Goal: Task Accomplishment & Management: Manage account settings

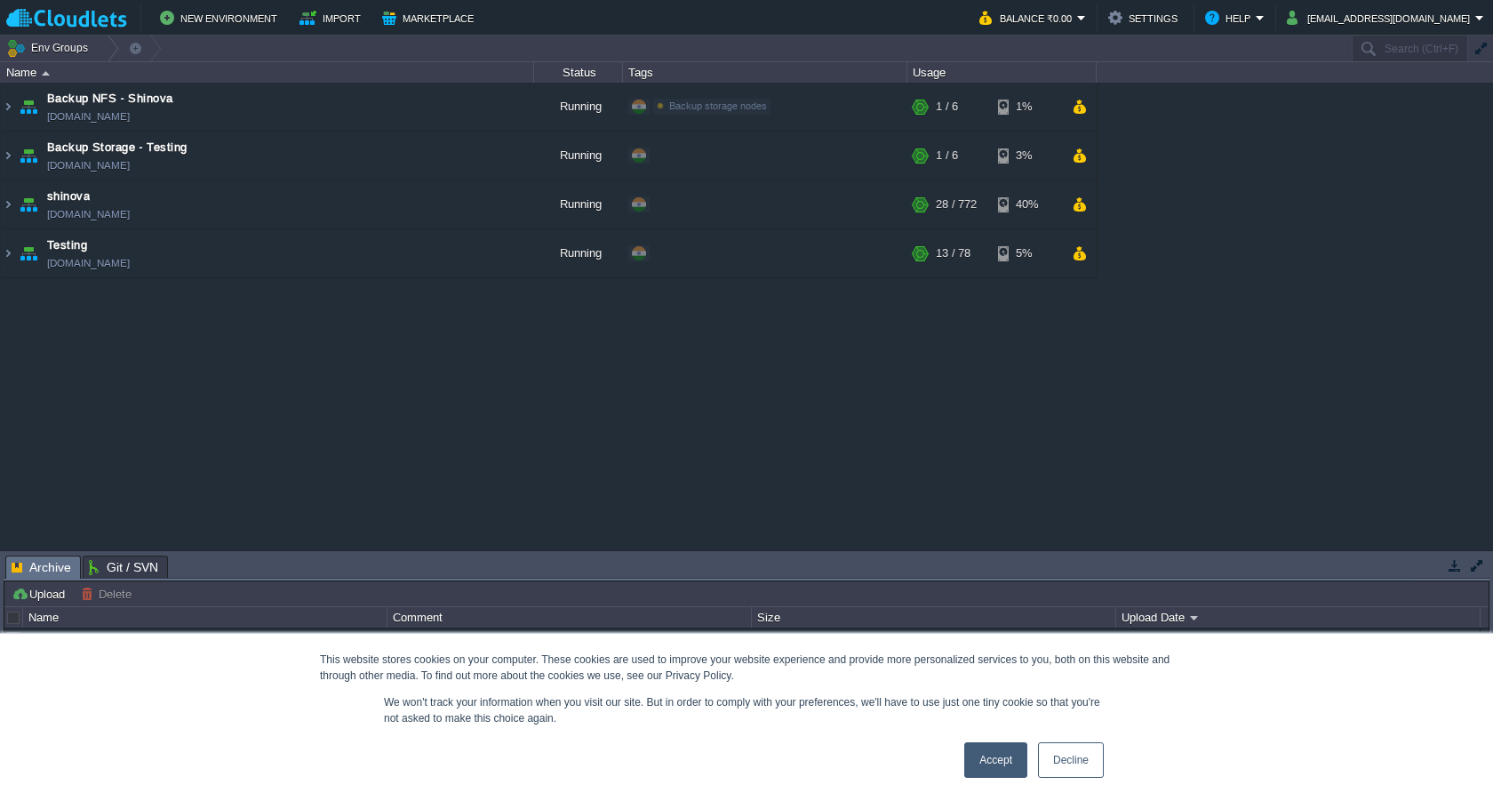
click at [995, 767] on link "Accept" at bounding box center [995, 760] width 63 height 36
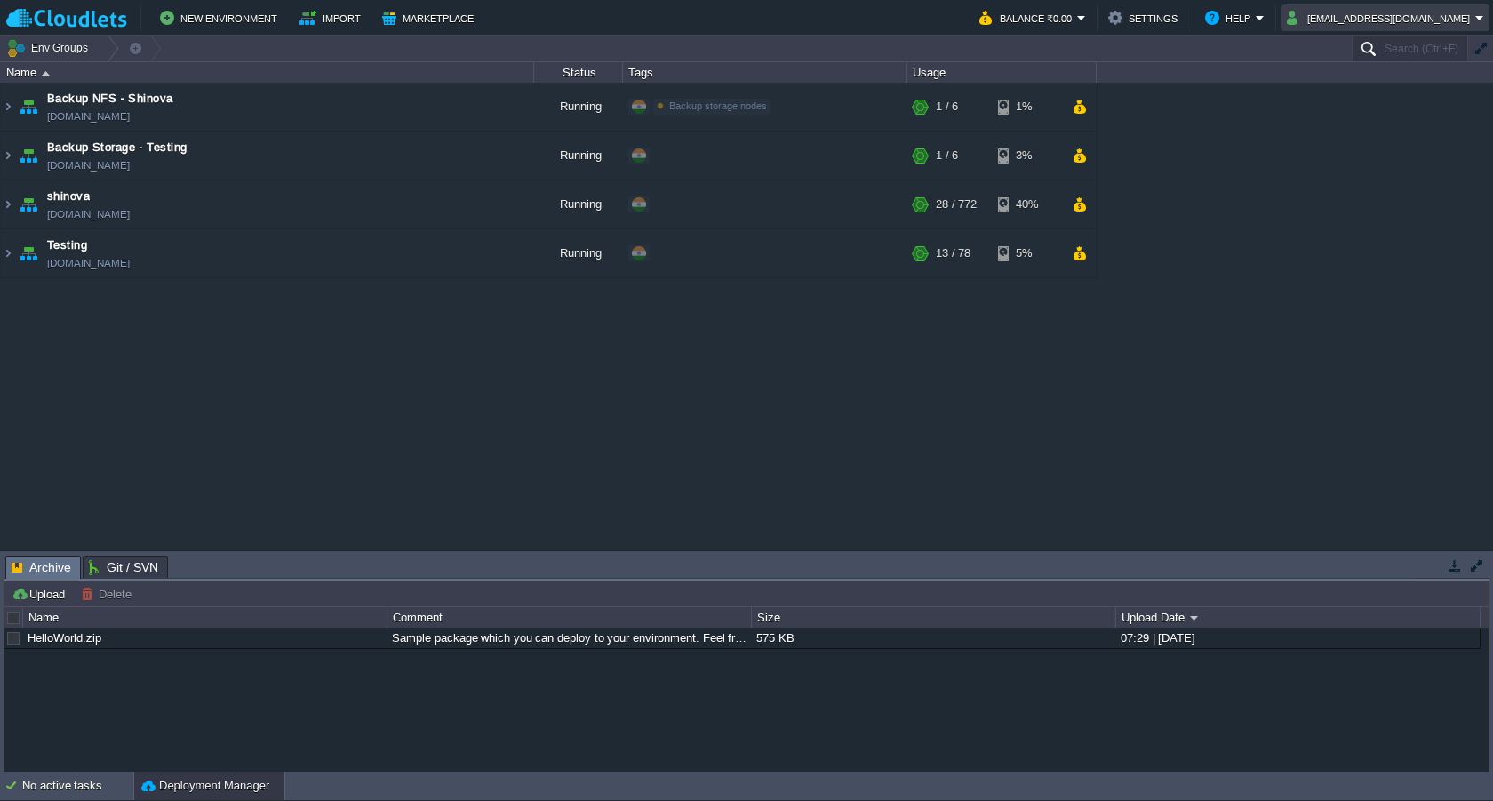
click at [1400, 43] on input "Search (Ctrl+F)" at bounding box center [1409, 49] width 116 height 26
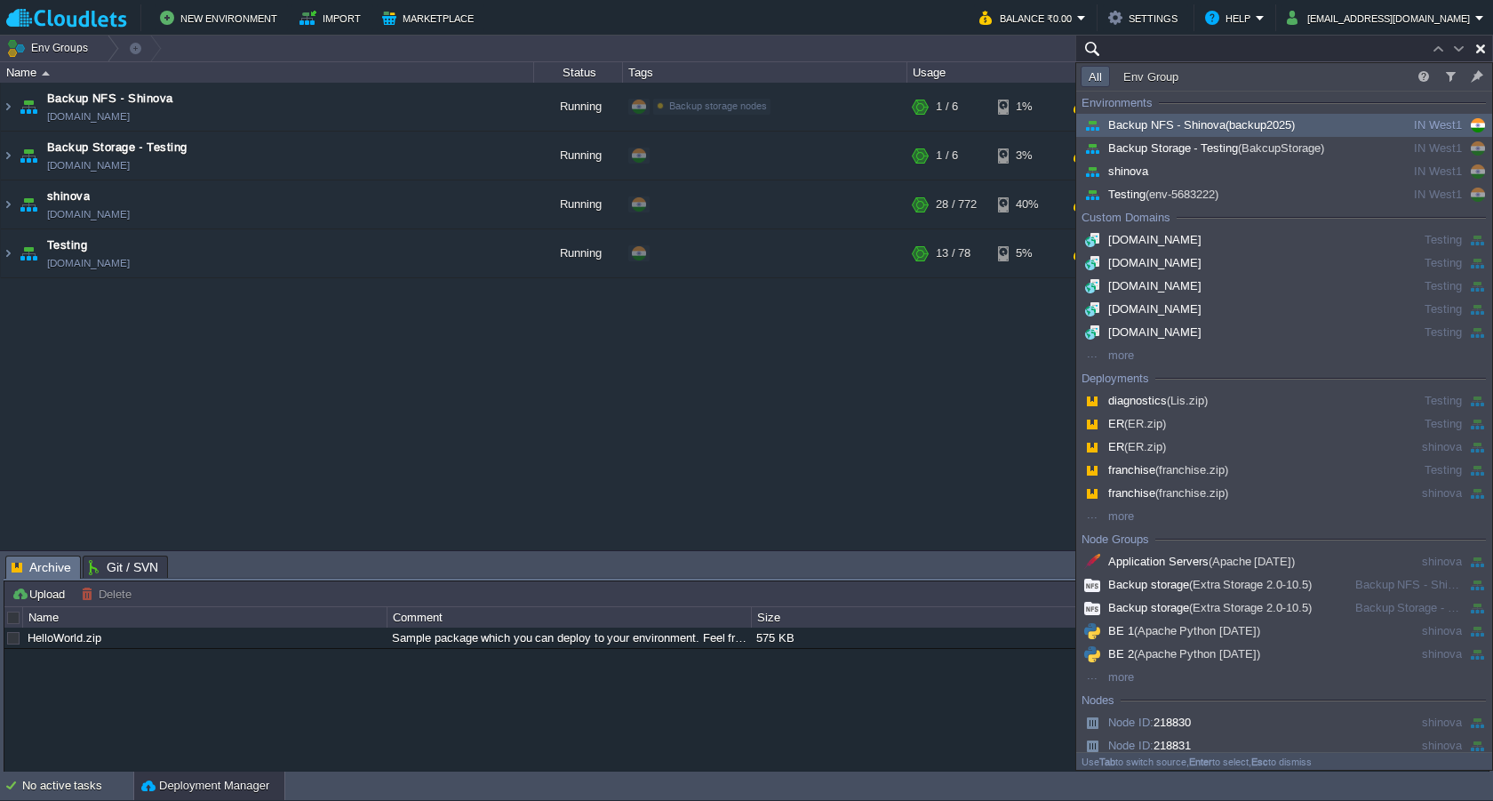
click at [1254, 49] on input "text" at bounding box center [1284, 49] width 418 height 26
paste input "env-5683222"
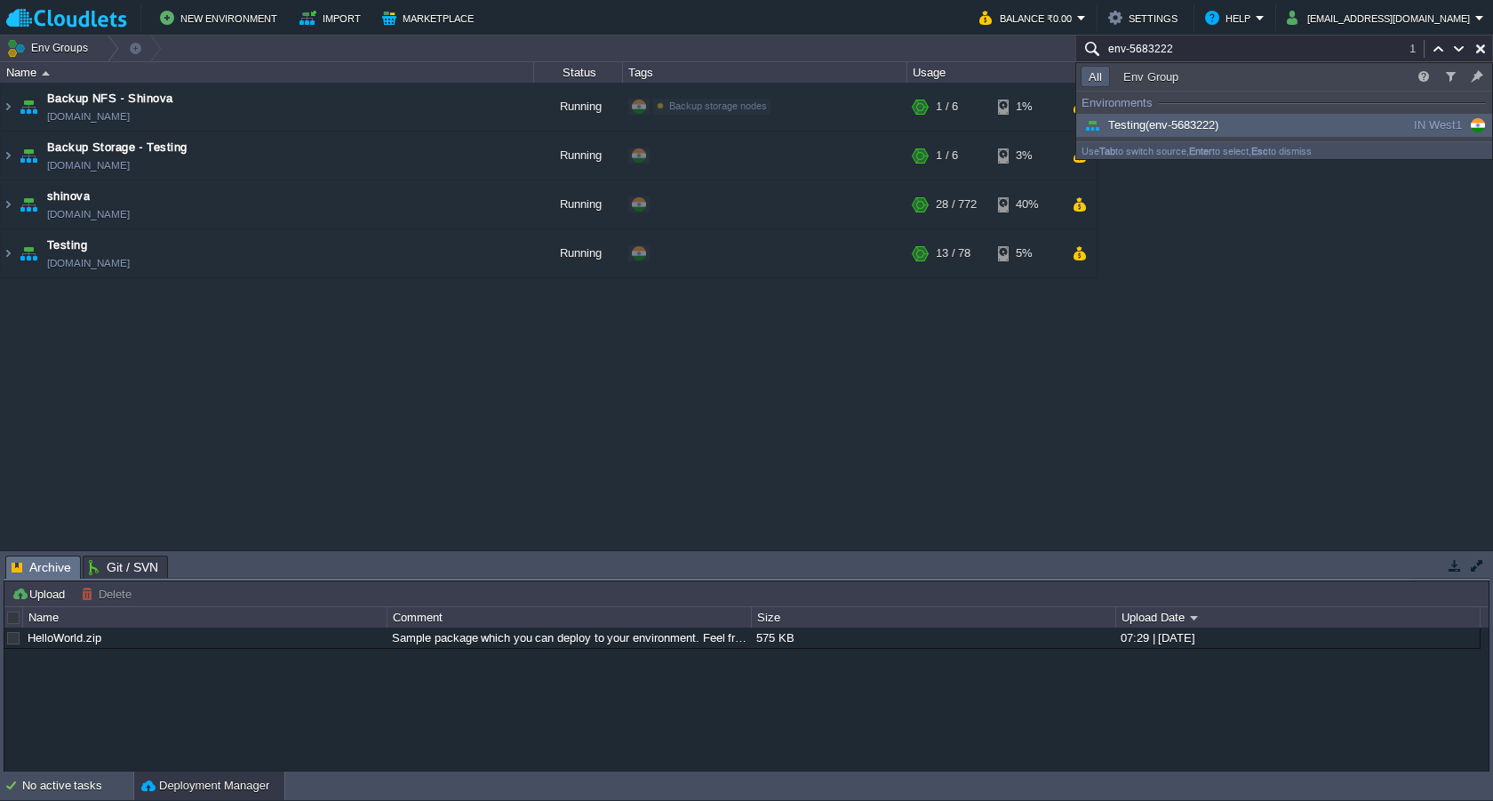
type input "env-5683222"
click at [1136, 119] on span "Testing (env-5683222)" at bounding box center [1149, 124] width 138 height 13
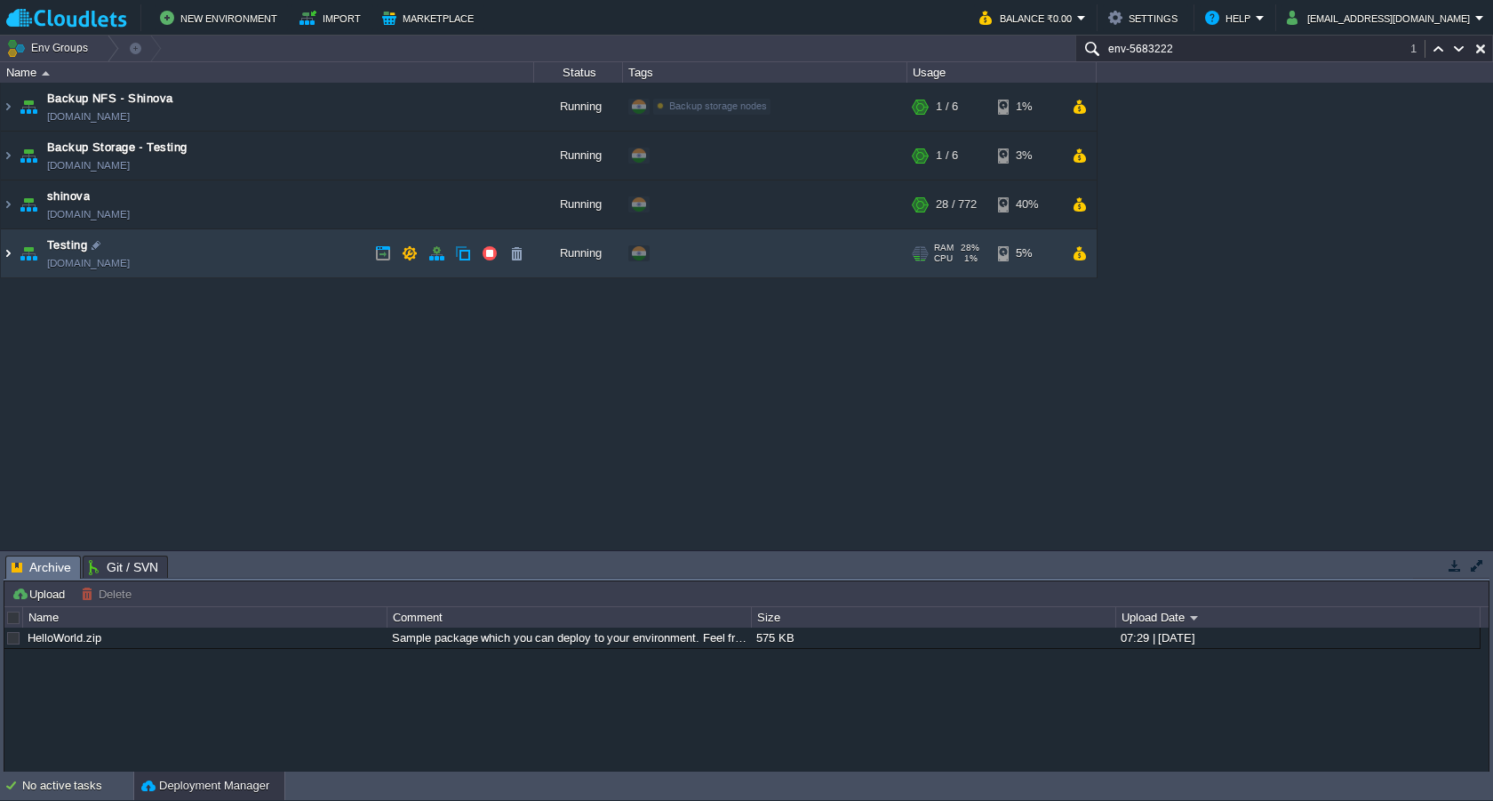
click at [11, 251] on img at bounding box center [8, 253] width 14 height 48
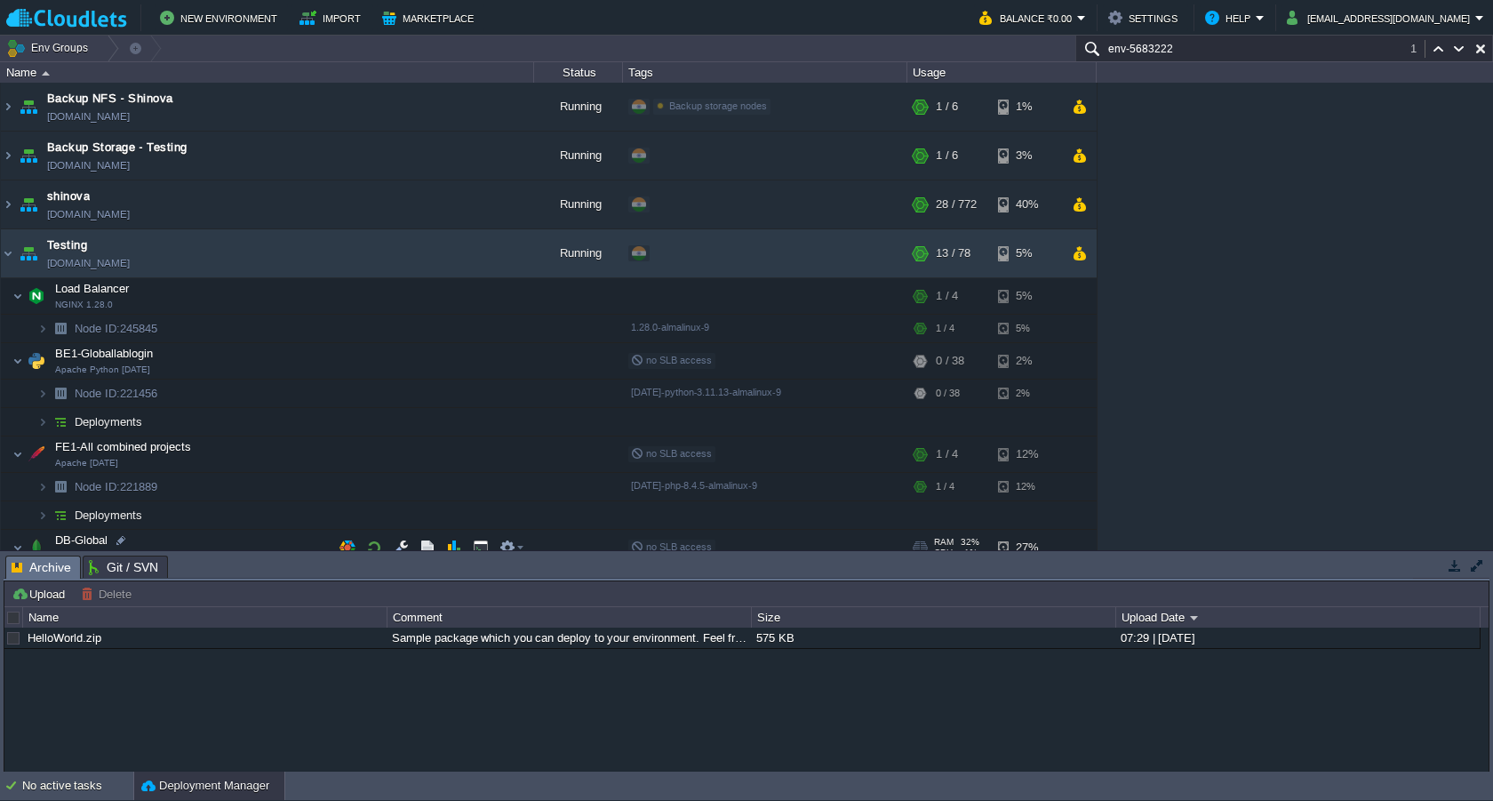
scroll to position [44, 0]
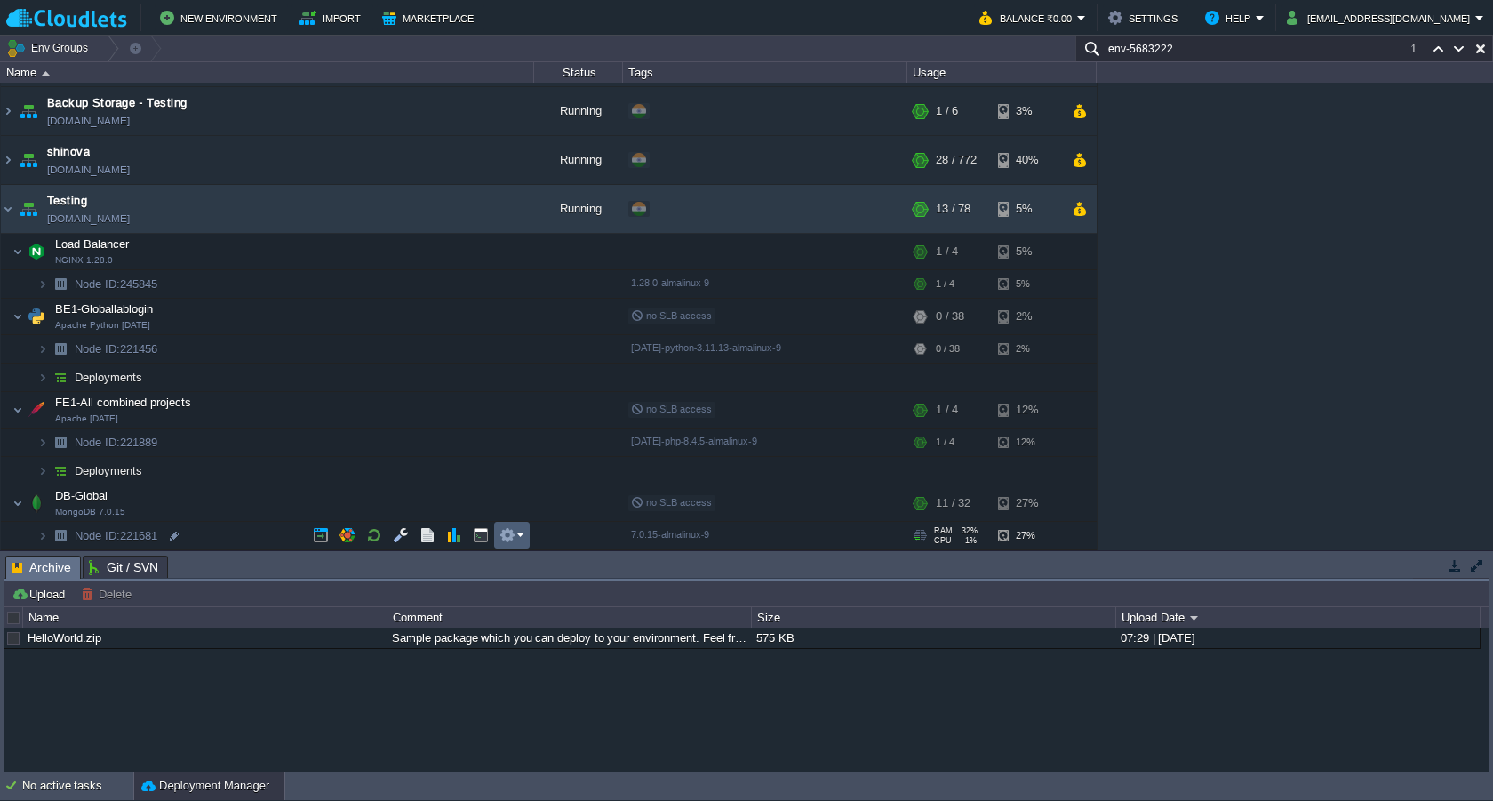
click at [522, 543] on td at bounding box center [512, 535] width 36 height 27
click at [1185, 299] on div "Backup NFS - Shinova [DOMAIN_NAME] Running Backup storage nodes Edit RAM 4% CPU…" at bounding box center [746, 316] width 1493 height 467
click at [433, 206] on button "button" at bounding box center [436, 209] width 16 height 16
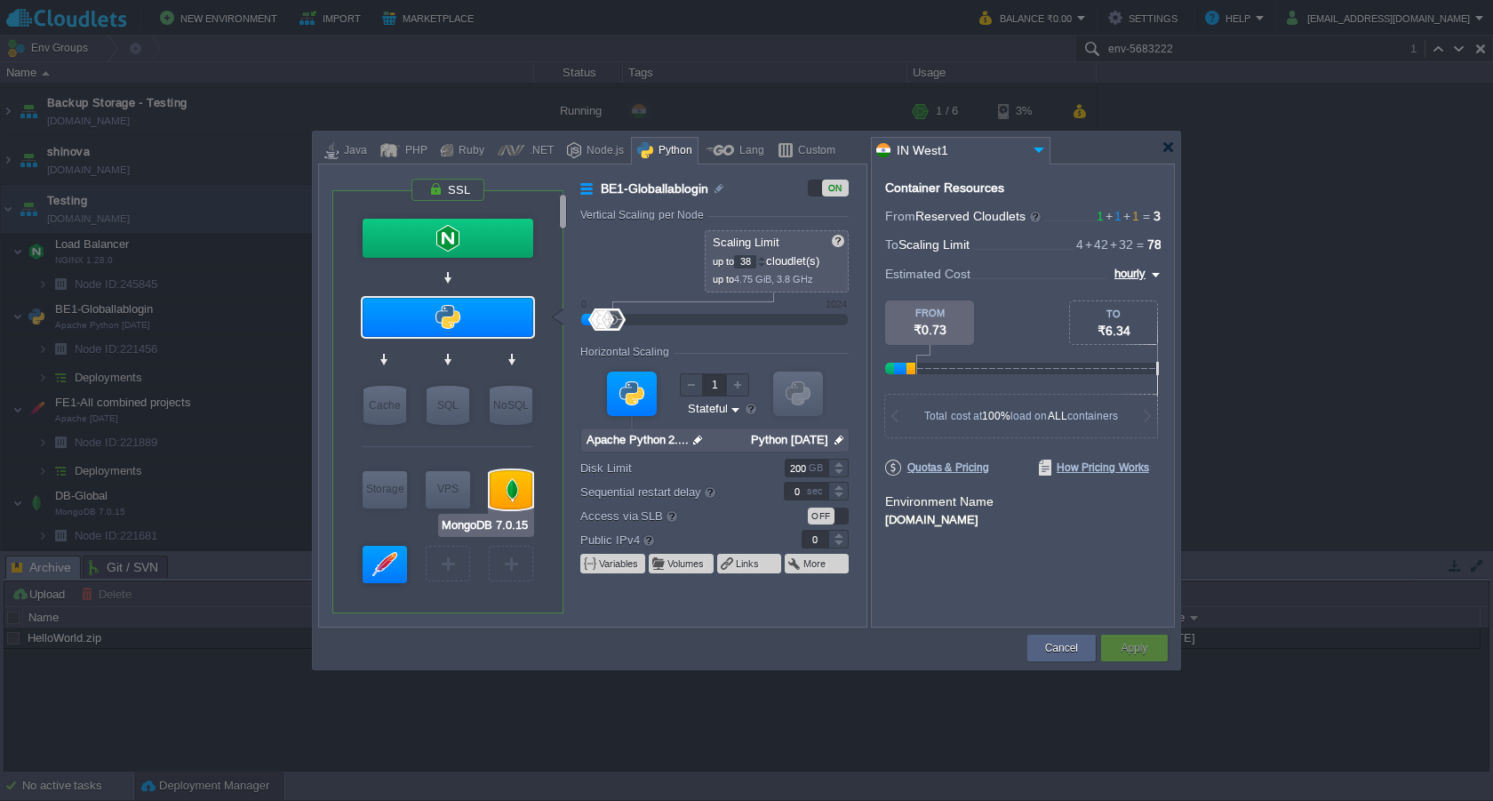
click at [498, 482] on div at bounding box center [511, 489] width 43 height 39
type input "DB-Global"
type input "1"
type input "32"
type input "MongoDB 7.0.15"
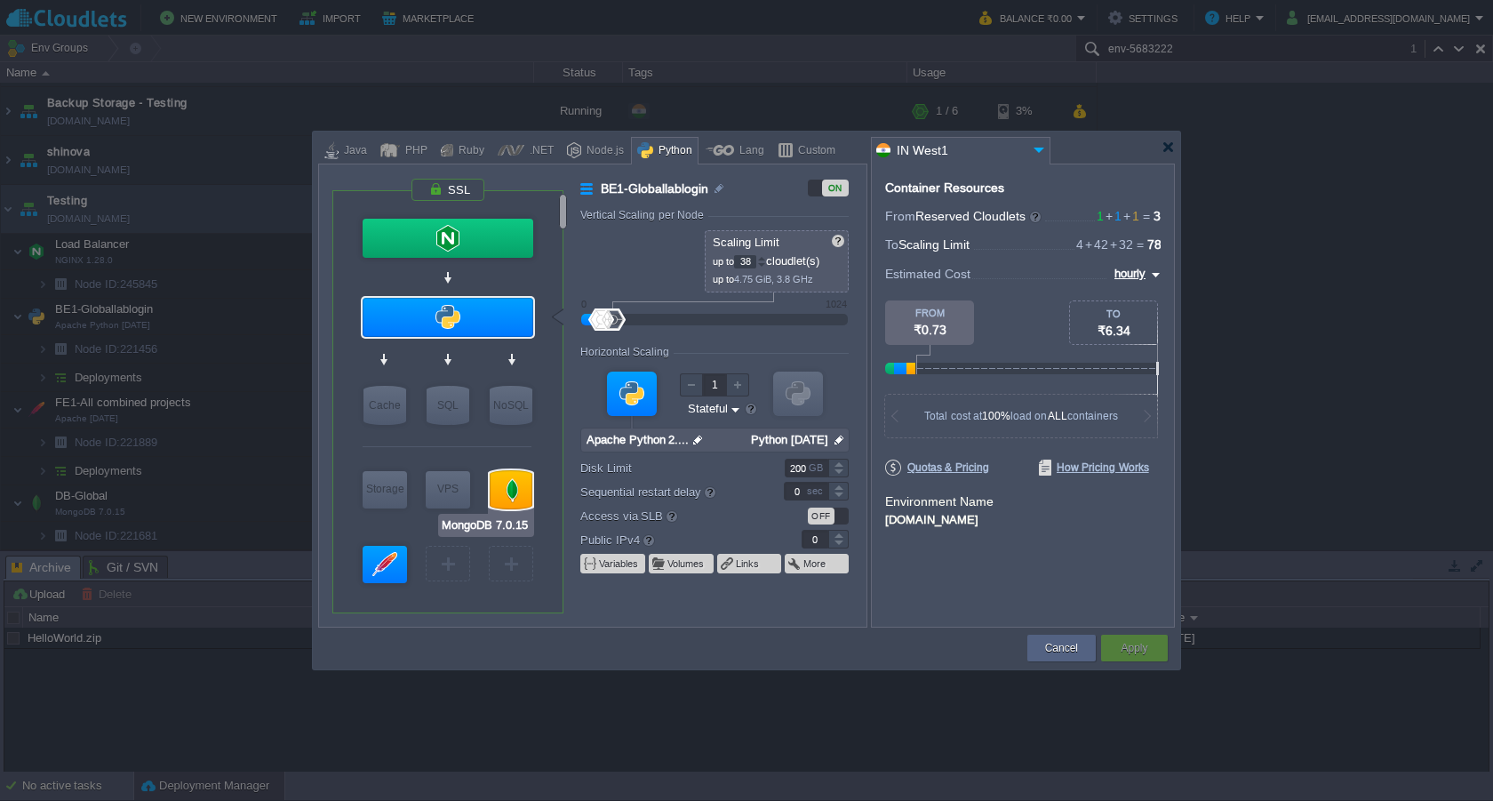
type input "null"
type input "7.0.15-almalinux-9"
type input "Stateless"
type input "20"
type input "30"
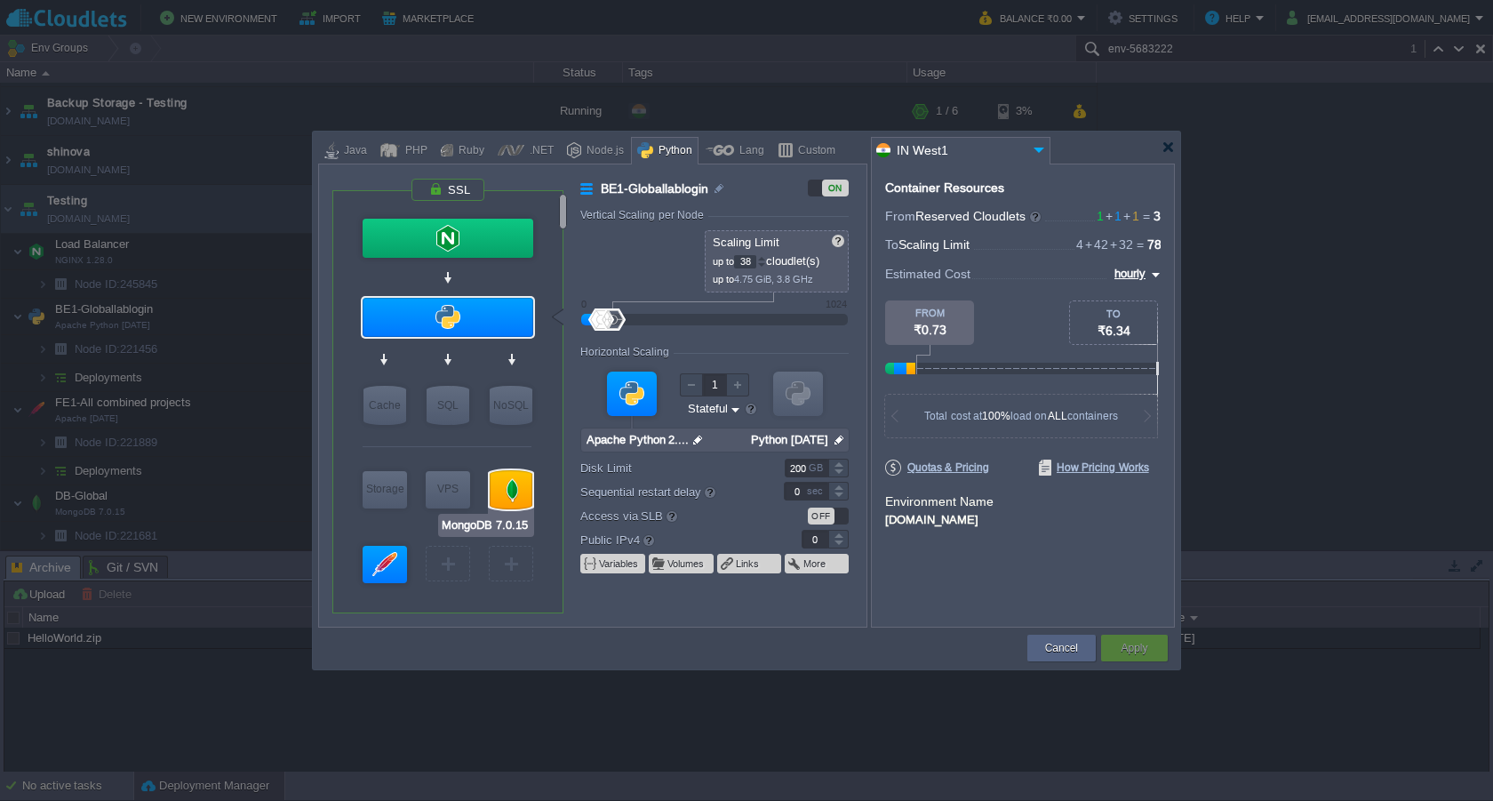
type input "1"
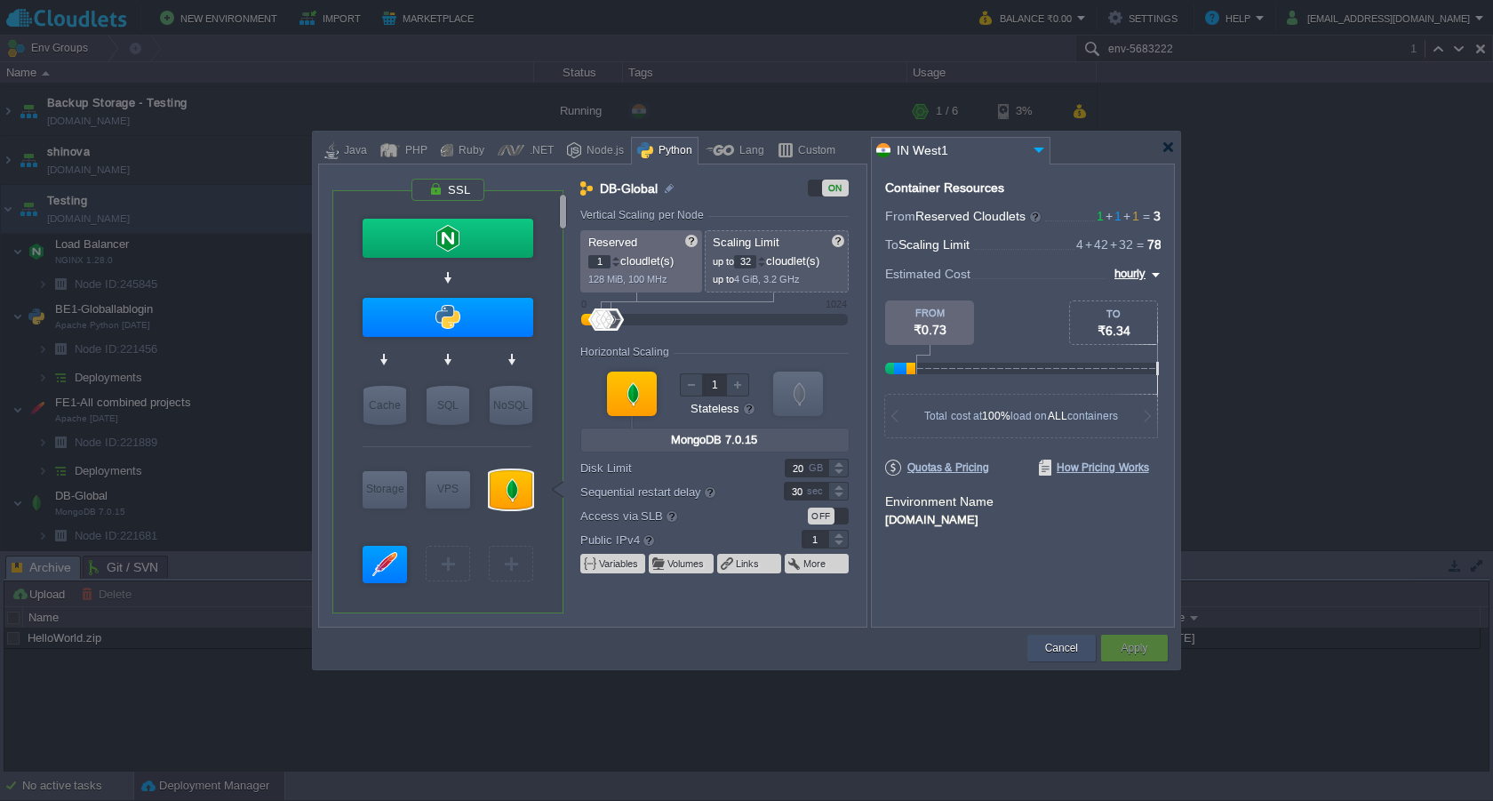
click at [1062, 647] on button "Cancel" at bounding box center [1061, 648] width 33 height 18
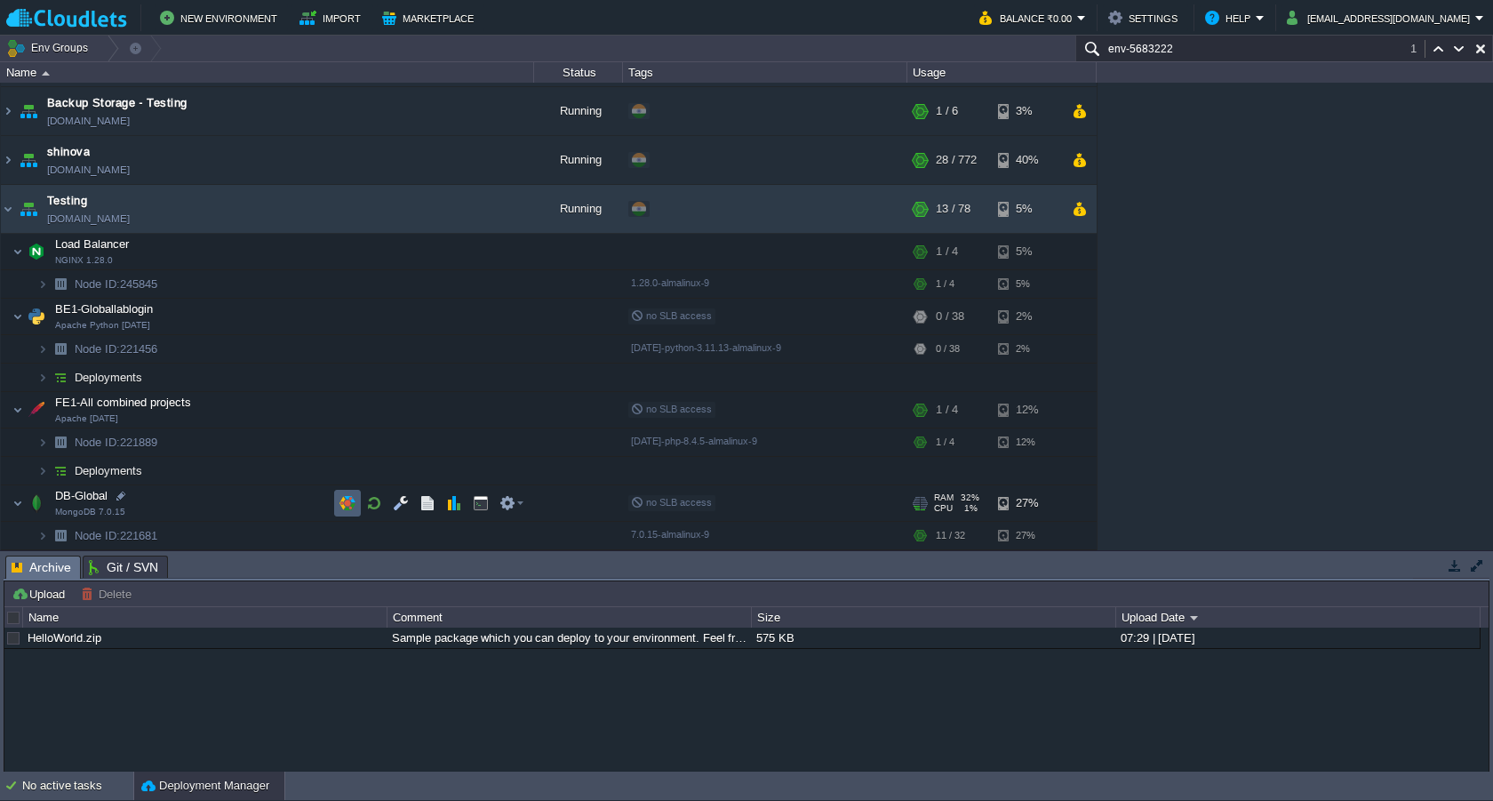
click at [343, 499] on button "button" at bounding box center [347, 503] width 16 height 16
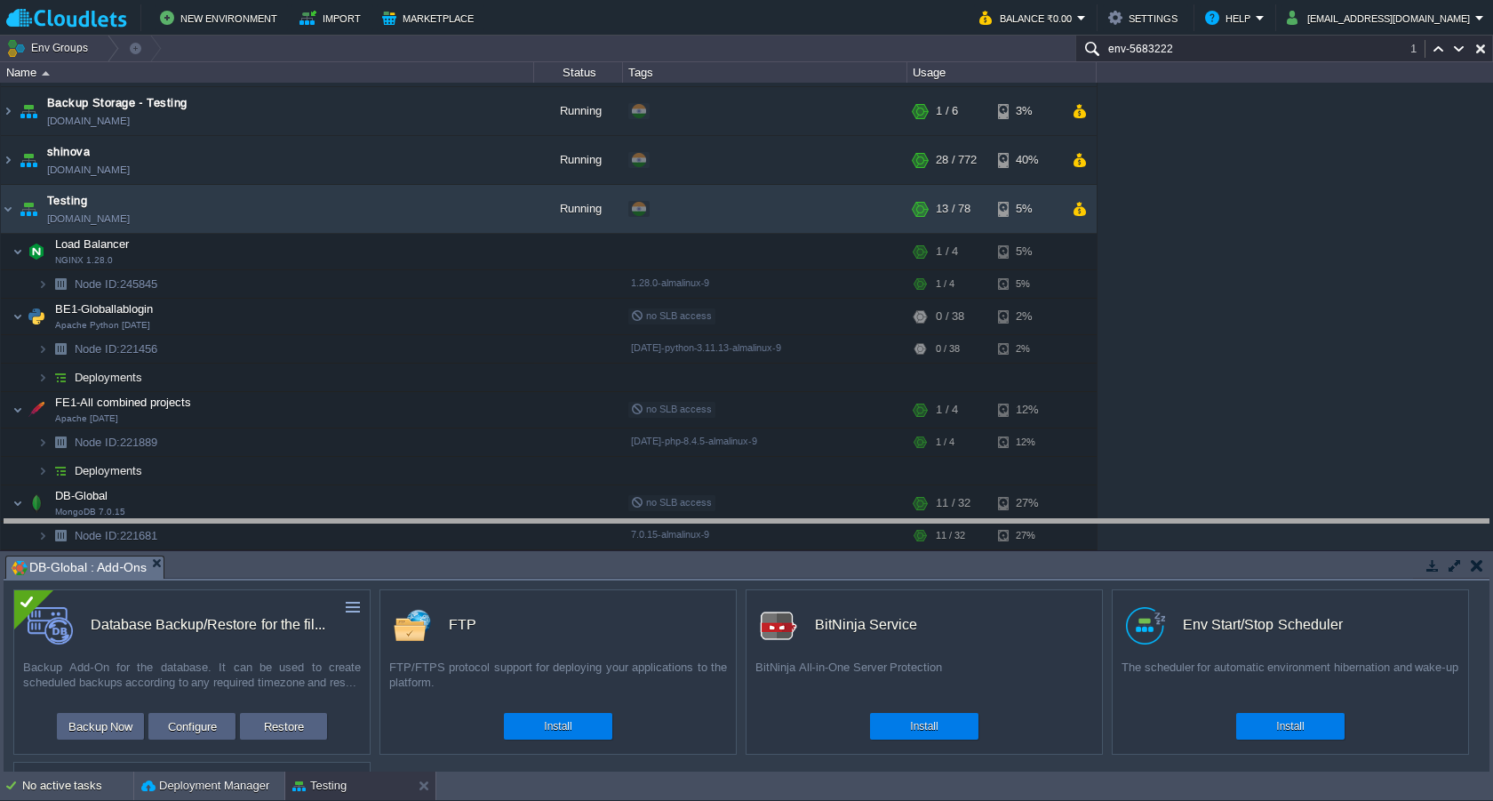
drag, startPoint x: 514, startPoint y: 563, endPoint x: 513, endPoint y: 520, distance: 43.6
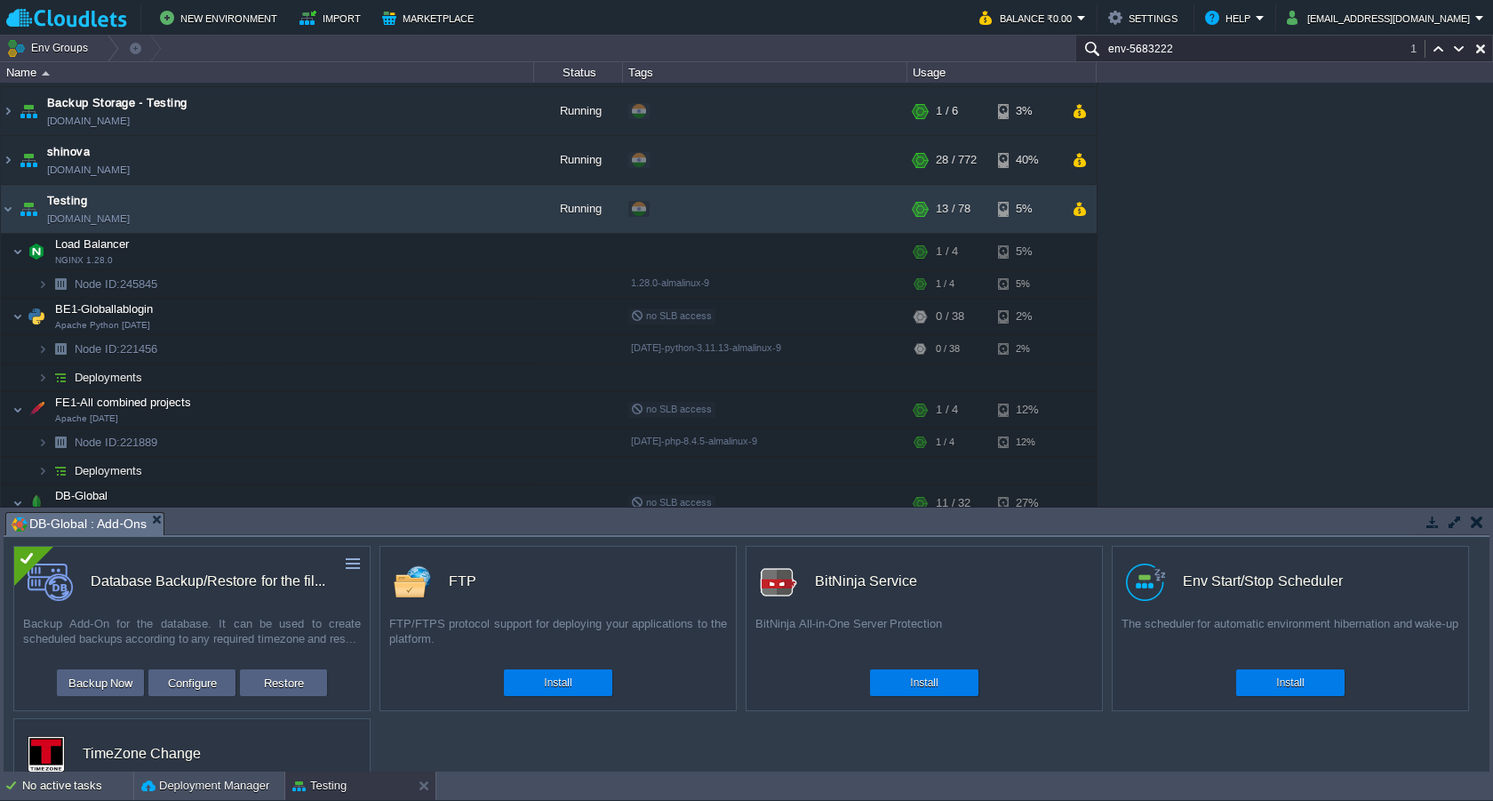
scroll to position [88, 0]
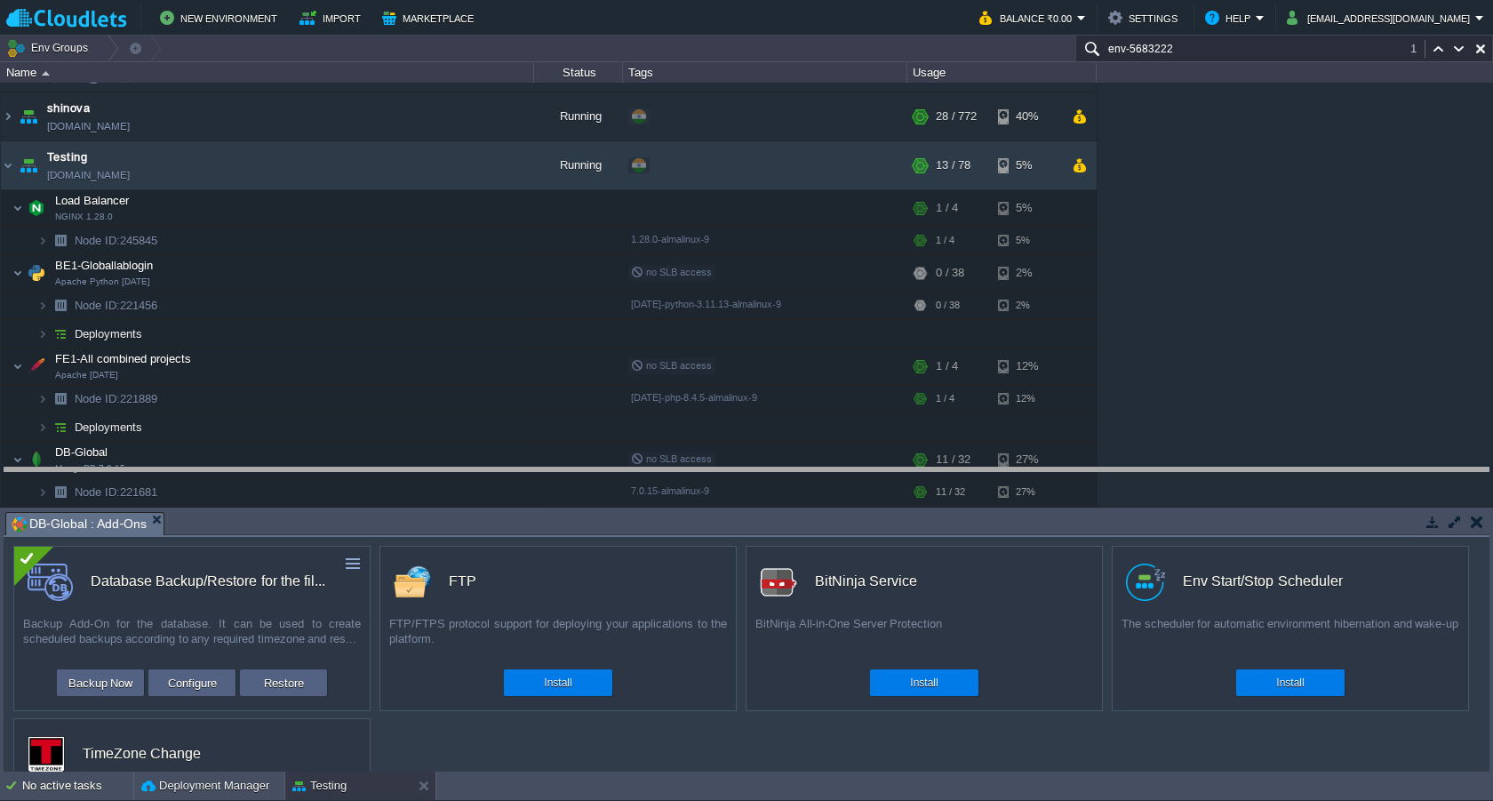
drag, startPoint x: 638, startPoint y: 513, endPoint x: 635, endPoint y: 468, distance: 44.5
click at [635, 468] on body "New Environment Import Marketplace Bonus ₹0.00 Upgrade Account Balance ₹0.00 Se…" at bounding box center [746, 400] width 1493 height 801
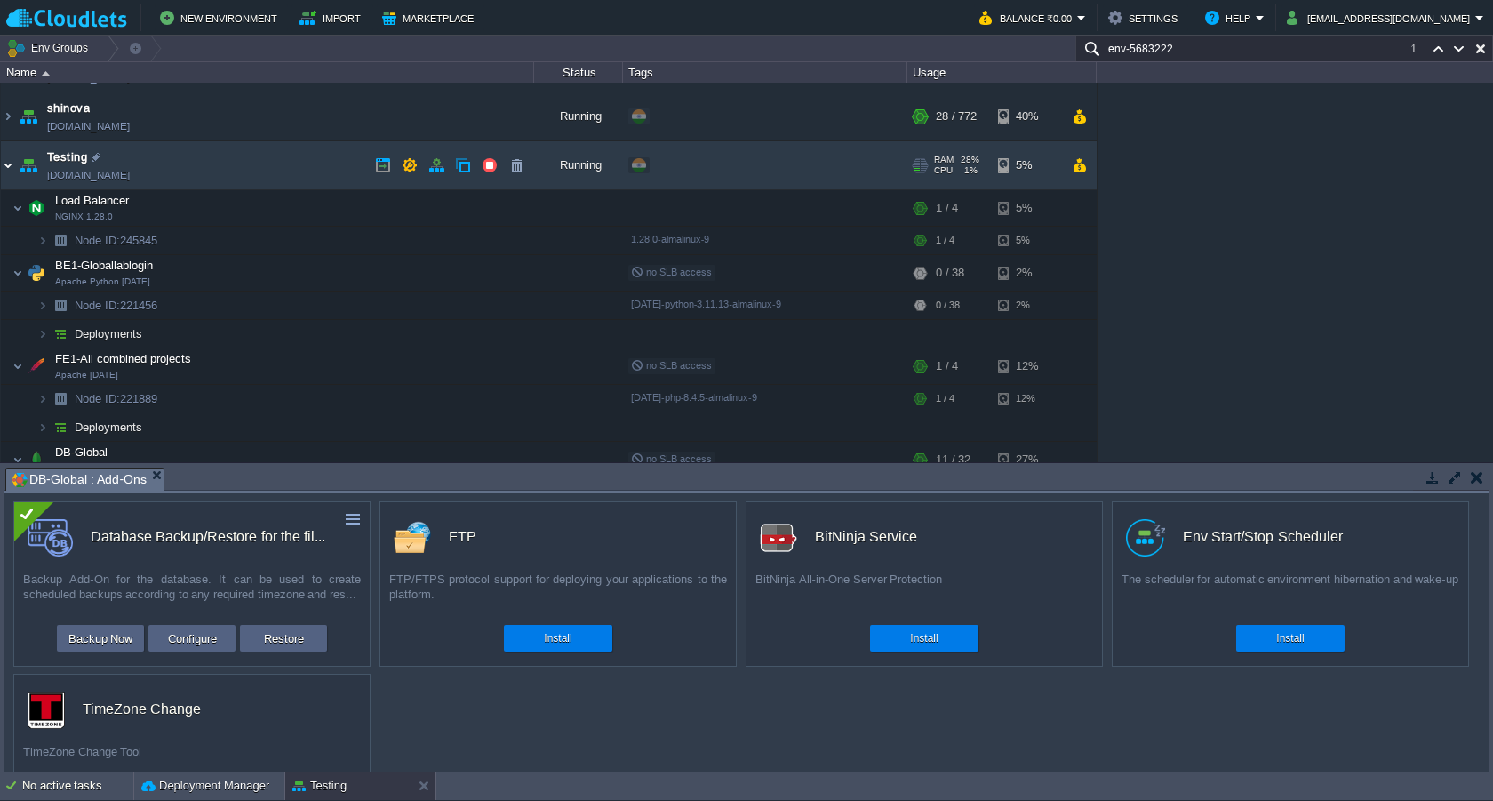
click at [13, 165] on img at bounding box center [8, 165] width 14 height 48
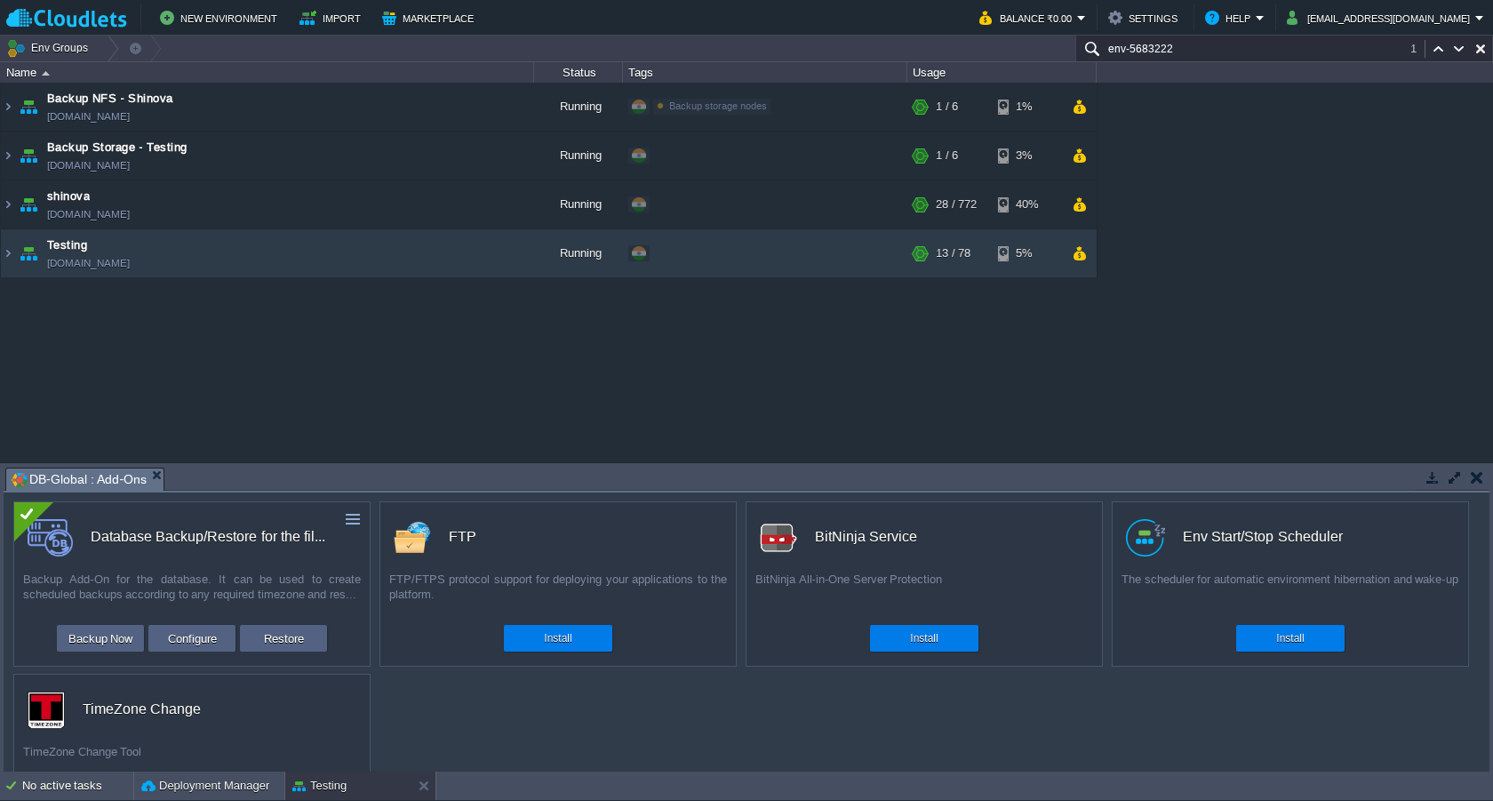
paste input "shinova"
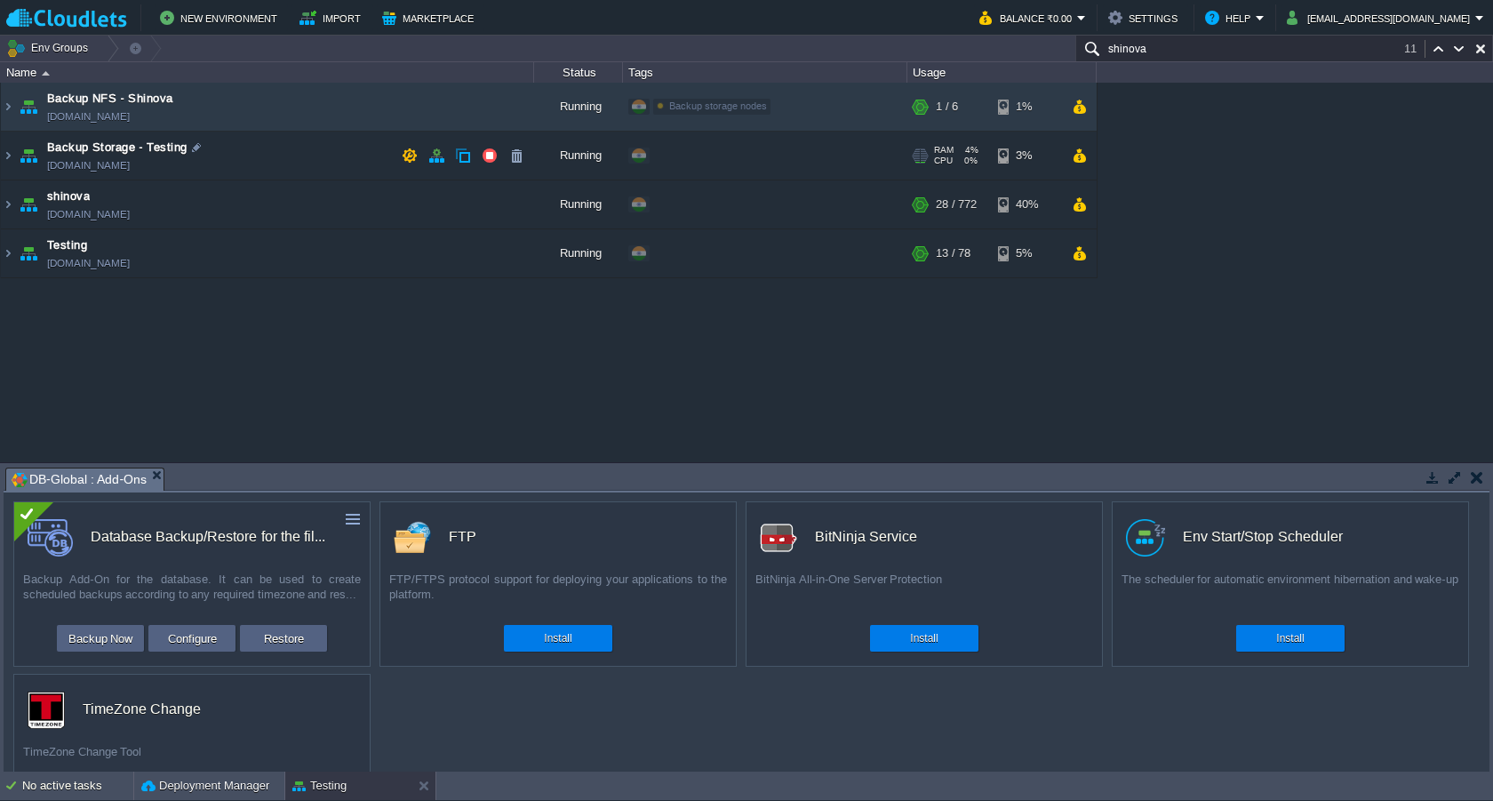
paste input "shinova"
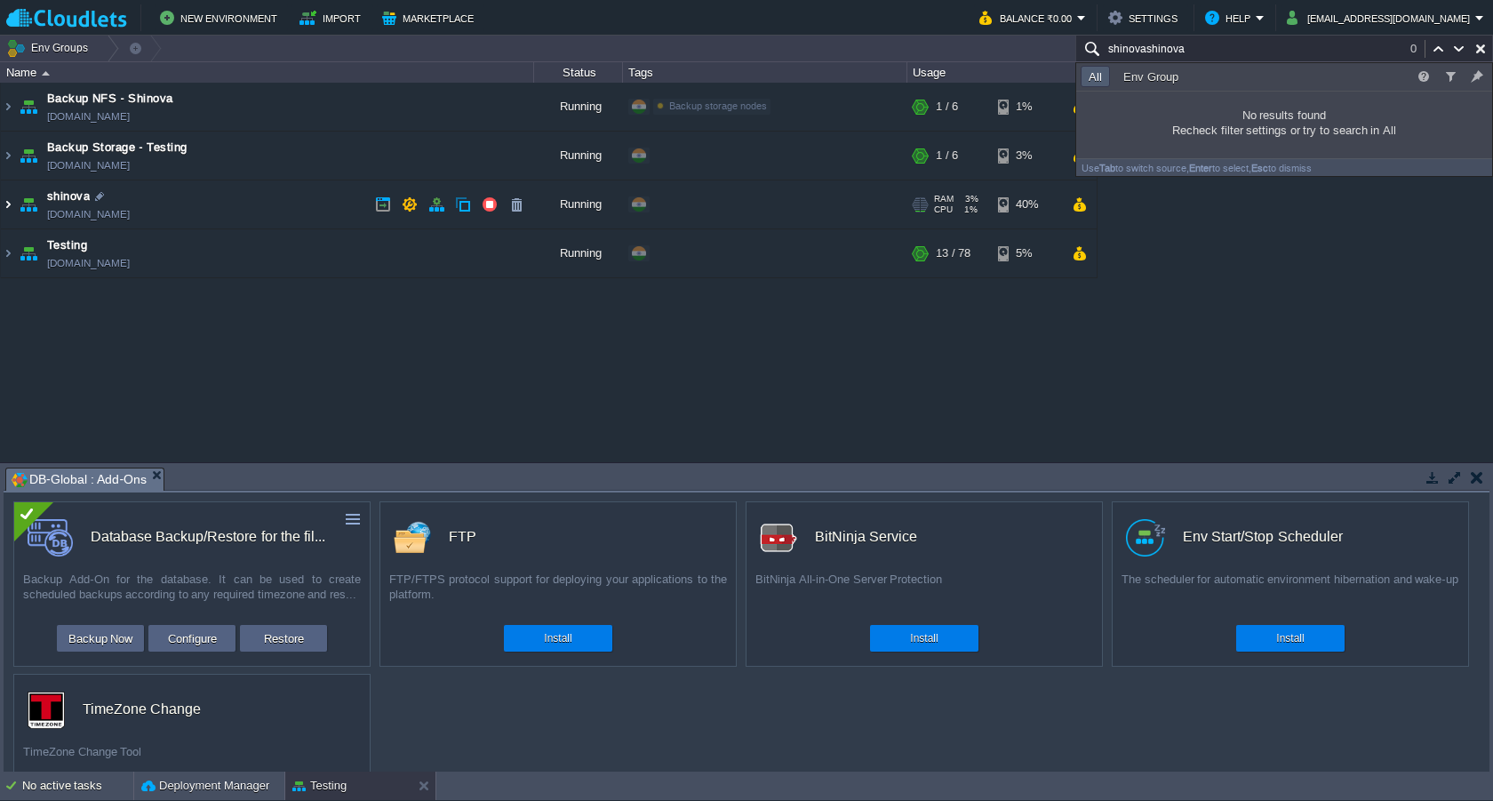
type input "shinovashinova"
click at [10, 202] on img at bounding box center [8, 204] width 14 height 48
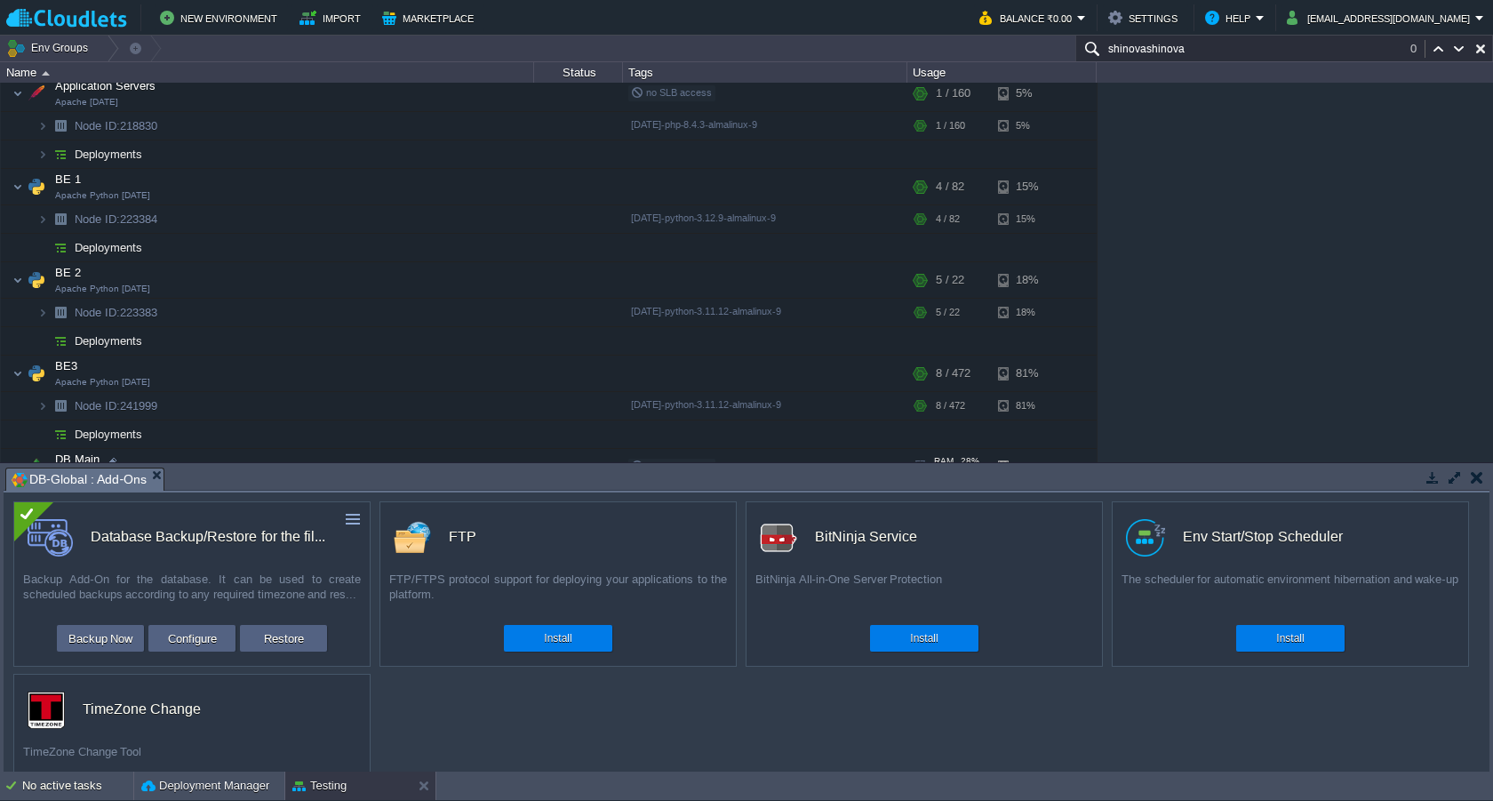
scroll to position [319, 0]
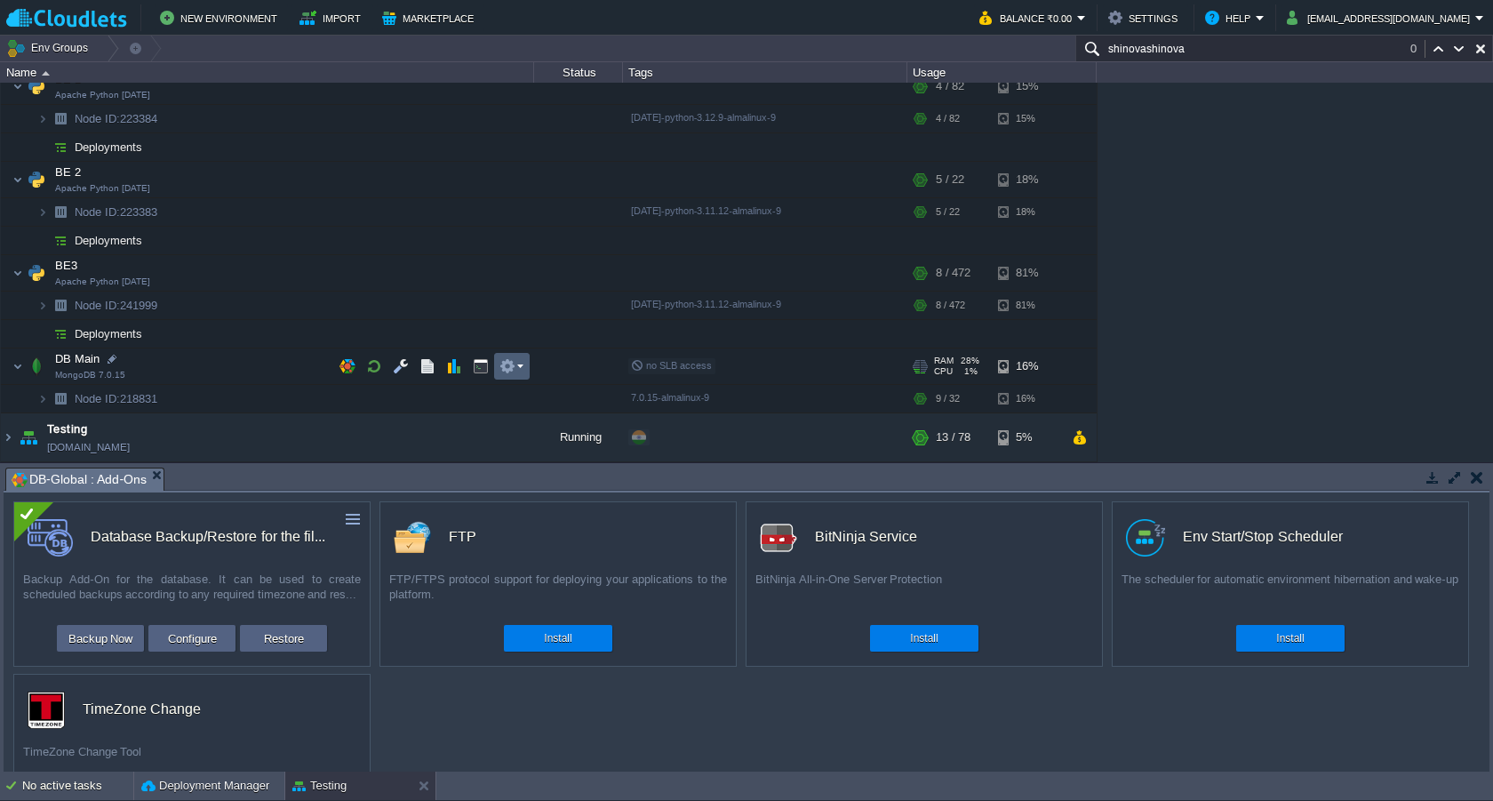
click at [522, 362] on em at bounding box center [511, 366] width 24 height 16
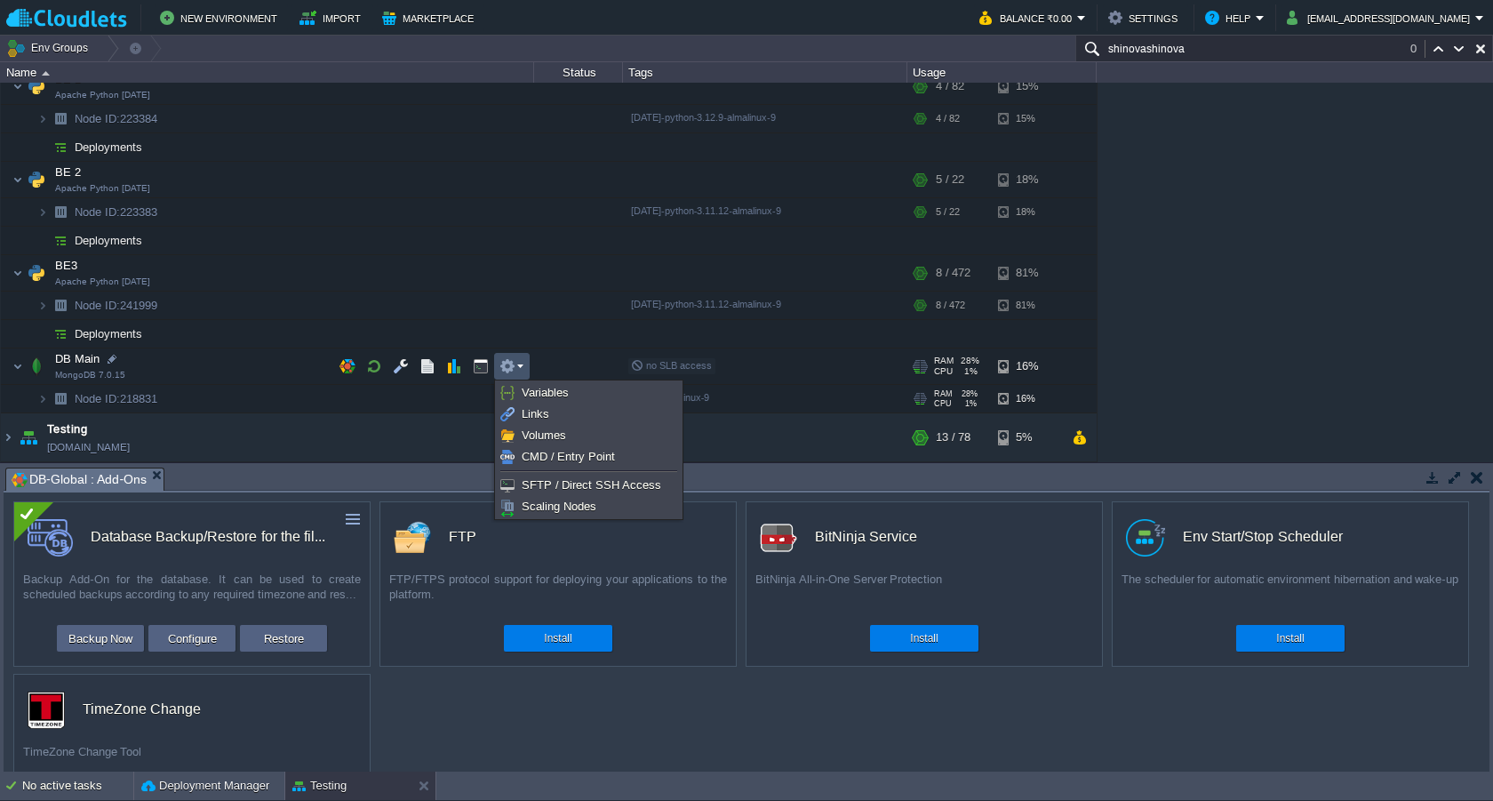
click at [320, 394] on div "Backup NFS - Shinova [DOMAIN_NAME] Running Backup storage nodes Edit RAM 4% CPU…" at bounding box center [746, 272] width 1493 height 379
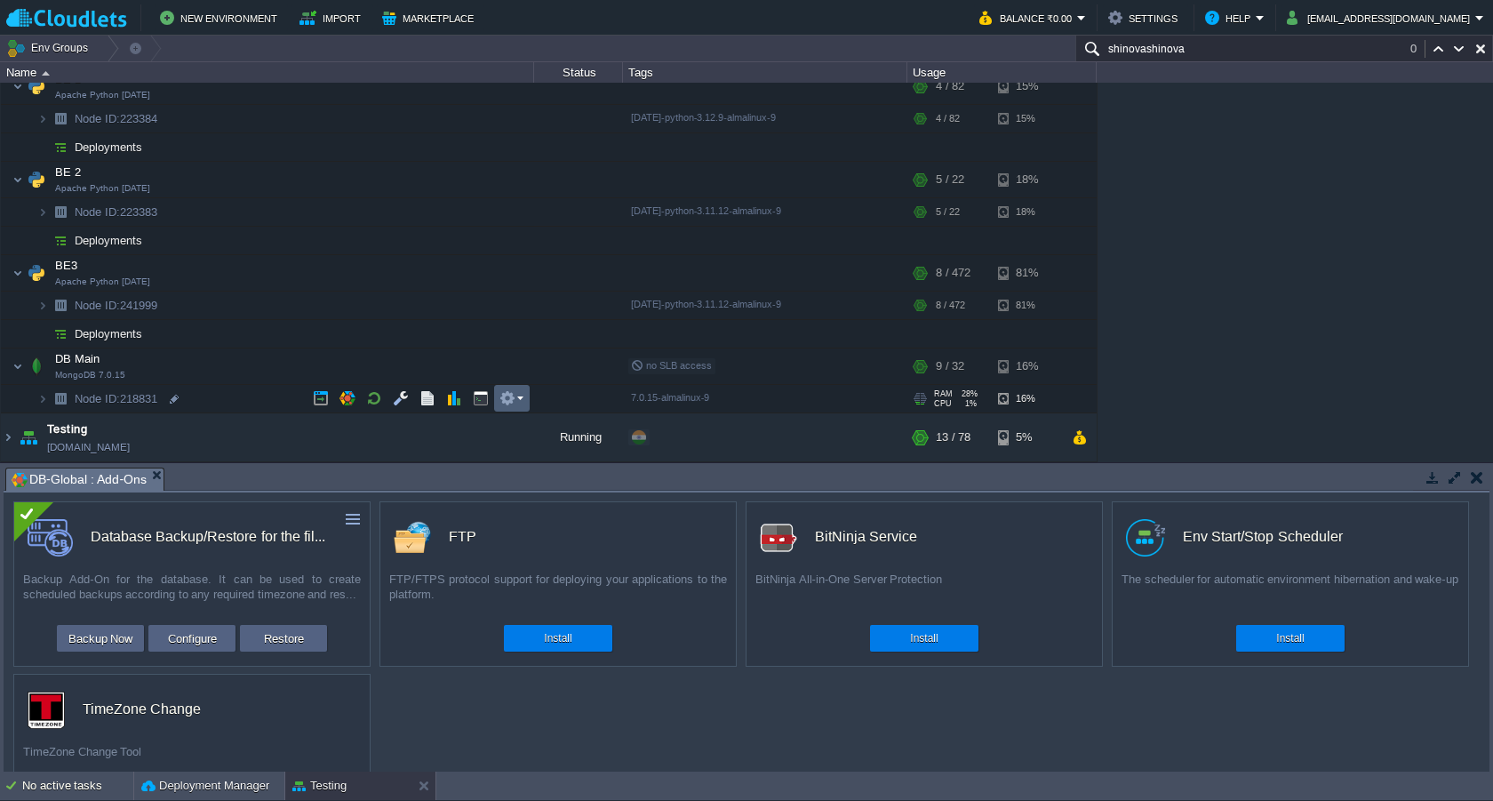
click at [509, 392] on button "button" at bounding box center [507, 398] width 16 height 16
click at [174, 361] on td "DB Main MongoDB 7.0.15" at bounding box center [267, 366] width 533 height 36
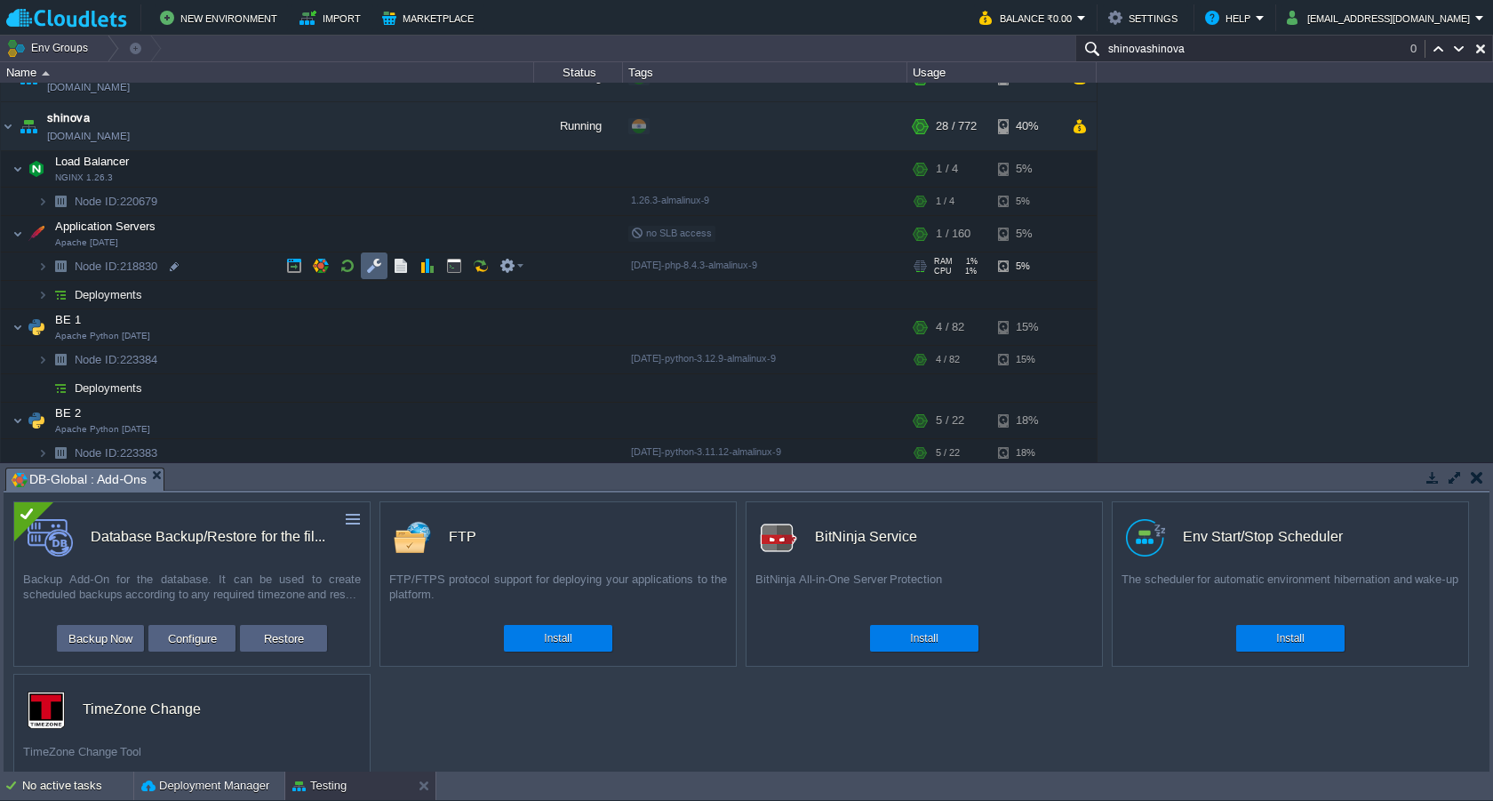
scroll to position [77, 0]
click at [440, 124] on button "button" at bounding box center [436, 127] width 16 height 16
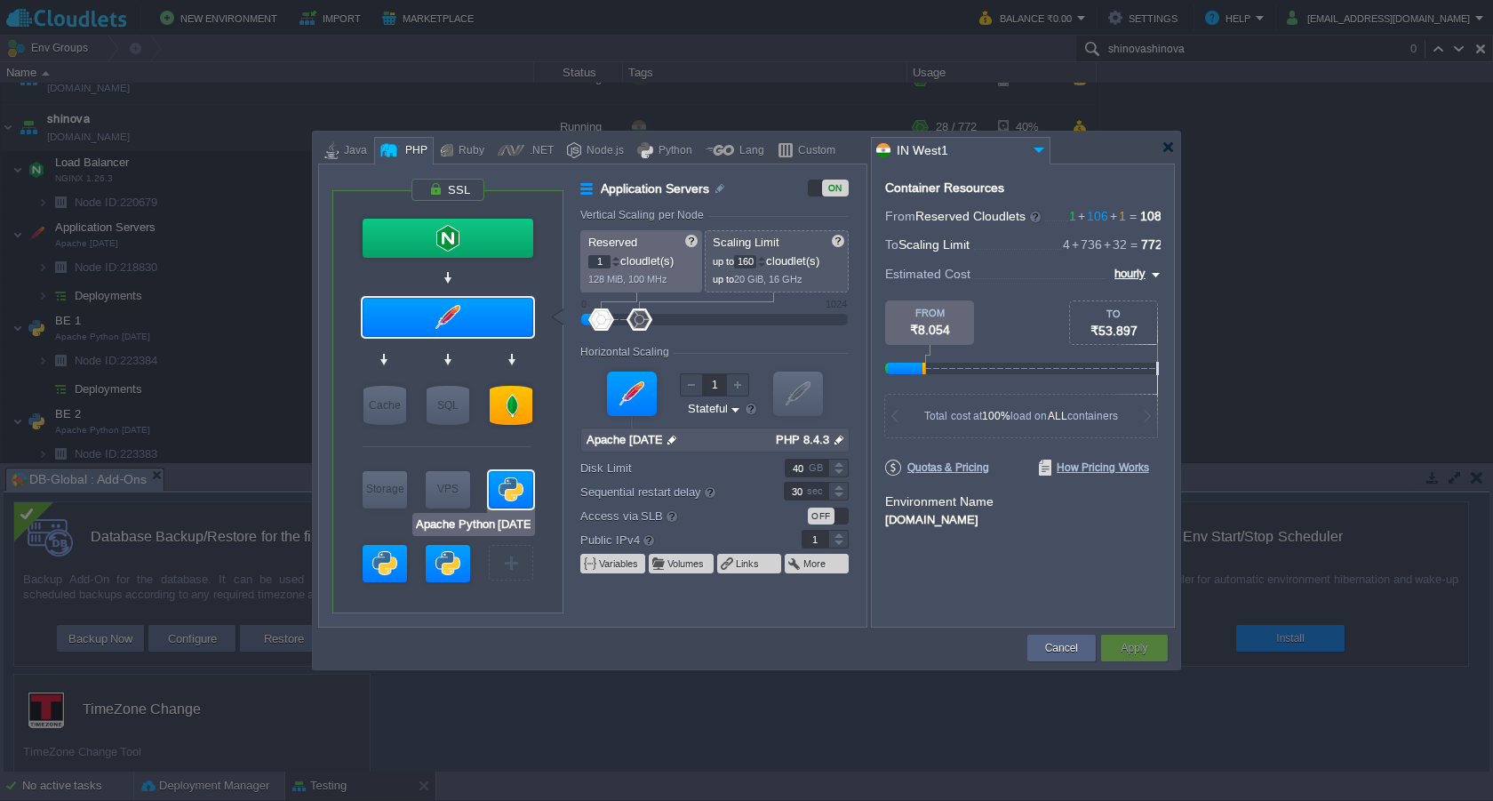
type input "MongoDB 7.0.15"
click at [505, 405] on div at bounding box center [511, 405] width 43 height 39
type input "DB Main"
type input "32"
type input "MongoDB 7.0.15"
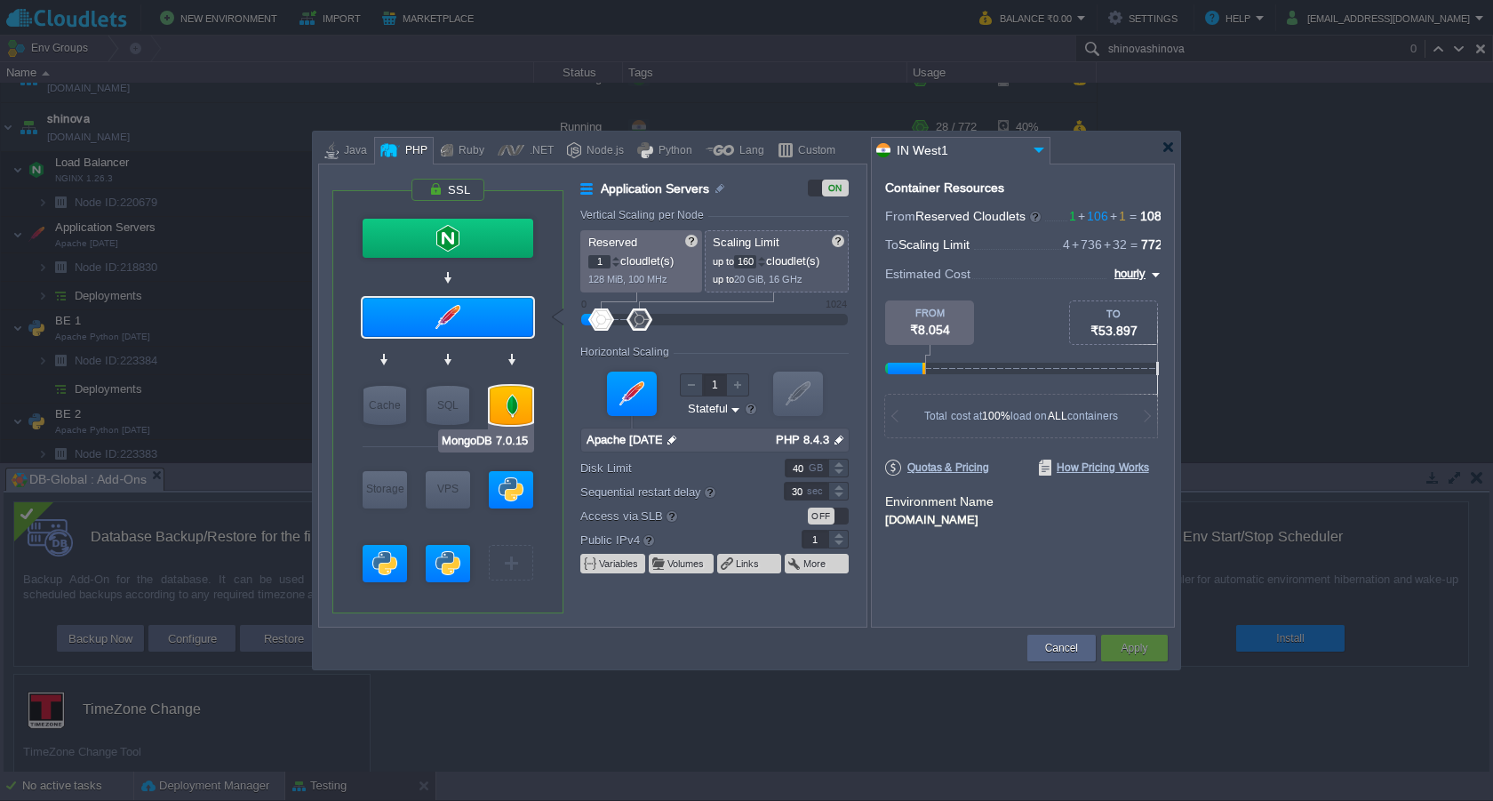
type input "null"
type input "7.0.15-almalinux-9"
type input "Stateless"
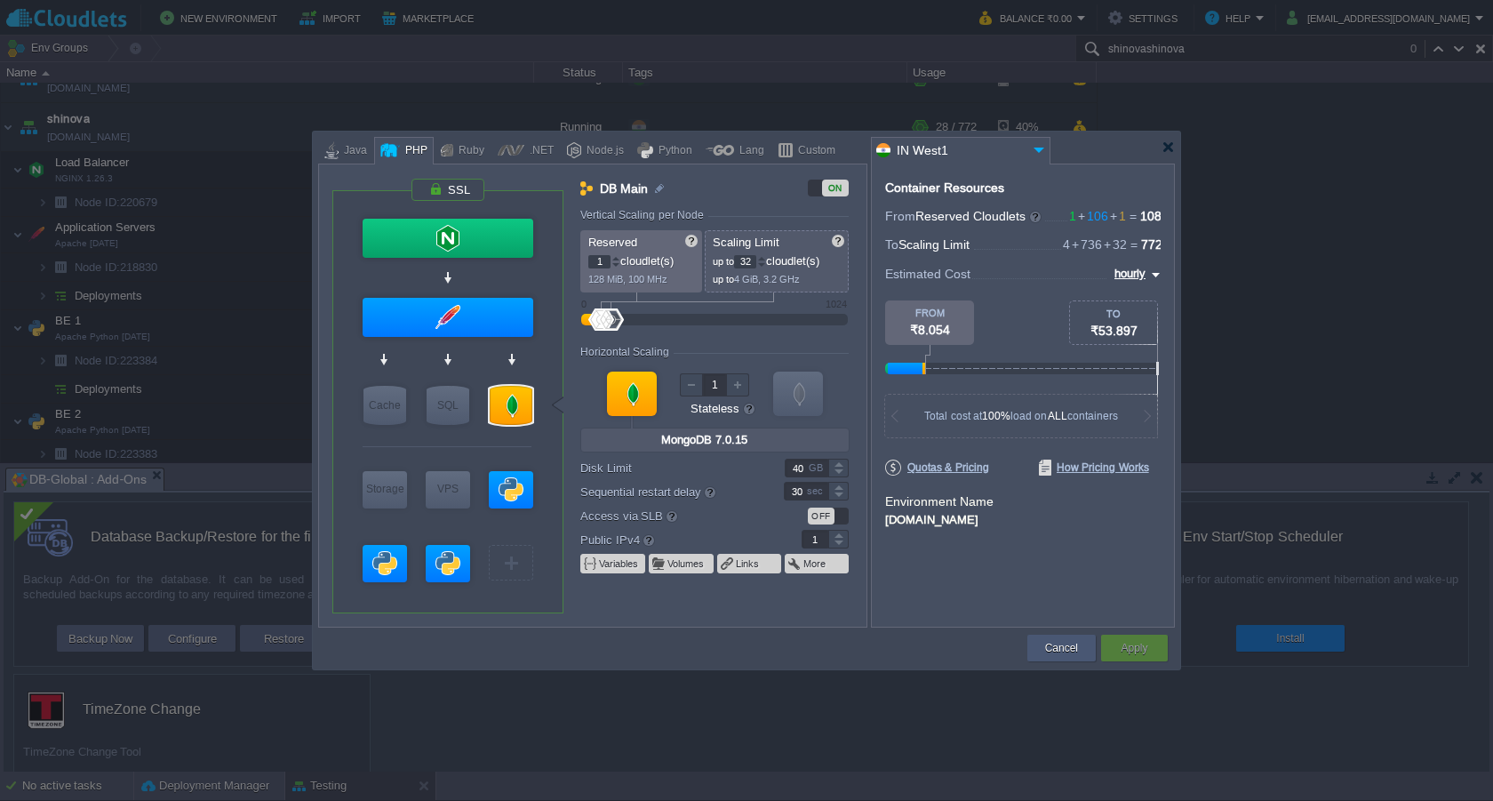
click at [1066, 649] on button "Cancel" at bounding box center [1061, 648] width 33 height 18
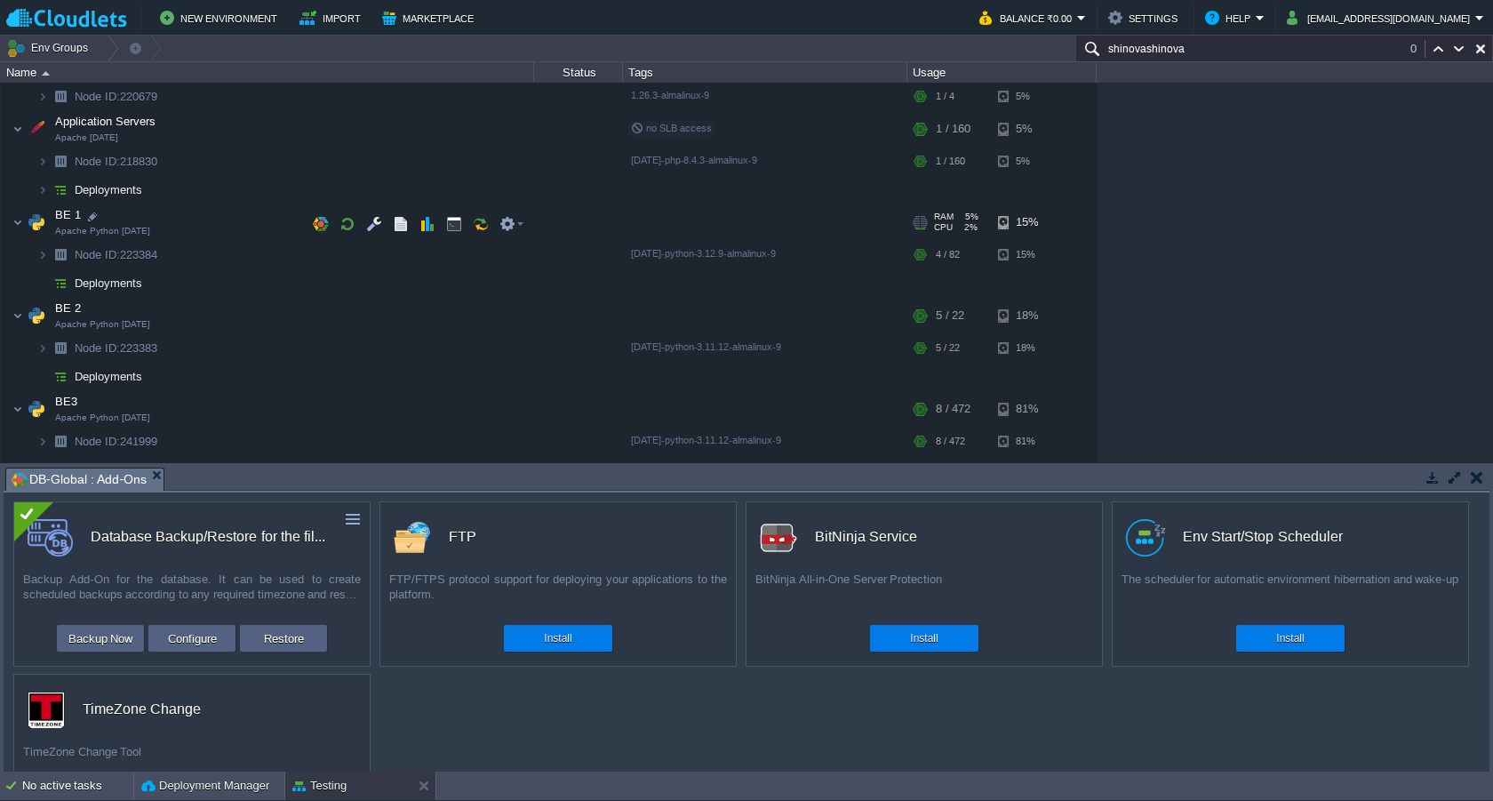
scroll to position [291, 0]
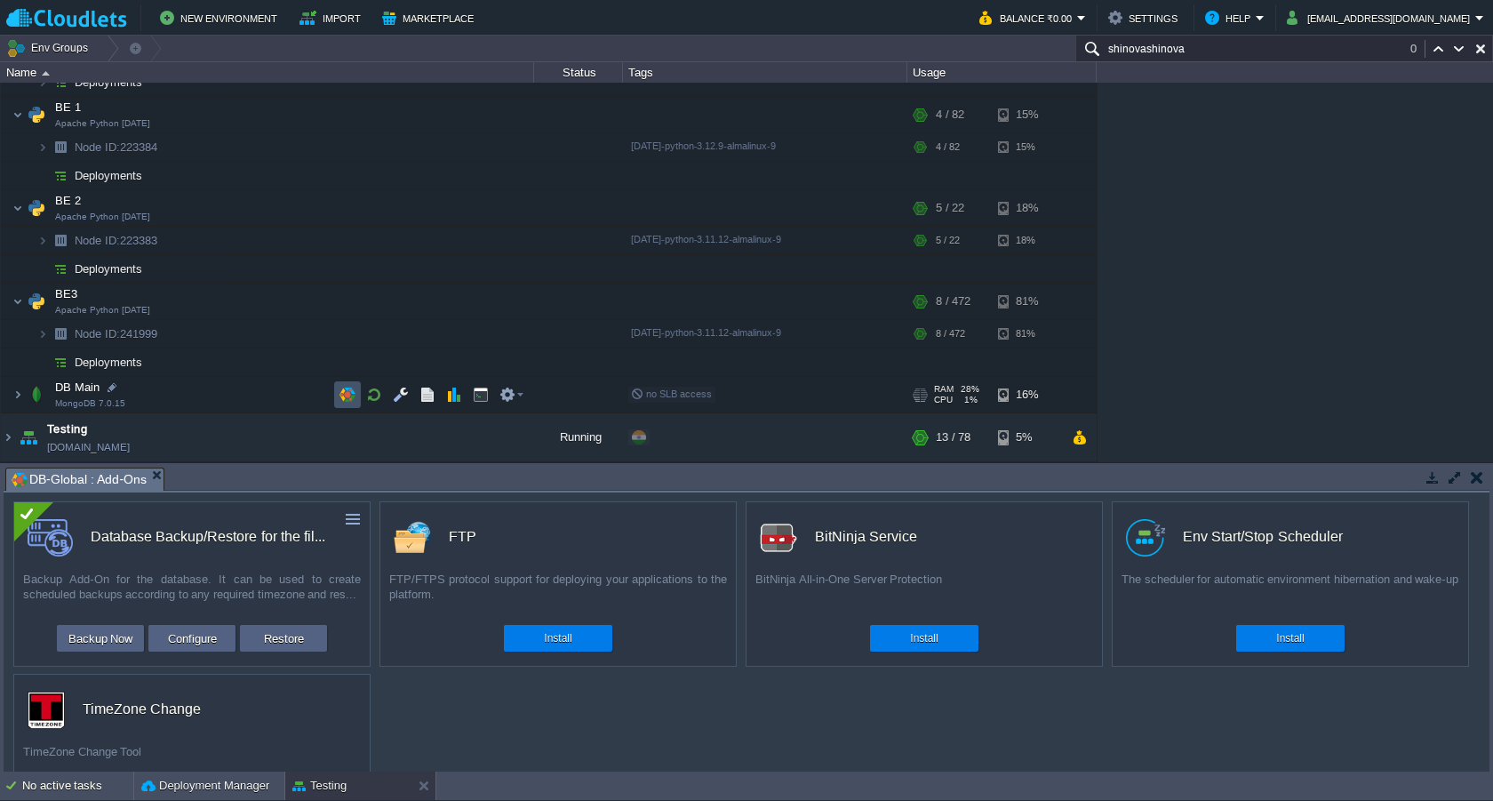
click at [339, 391] on button "button" at bounding box center [347, 395] width 16 height 16
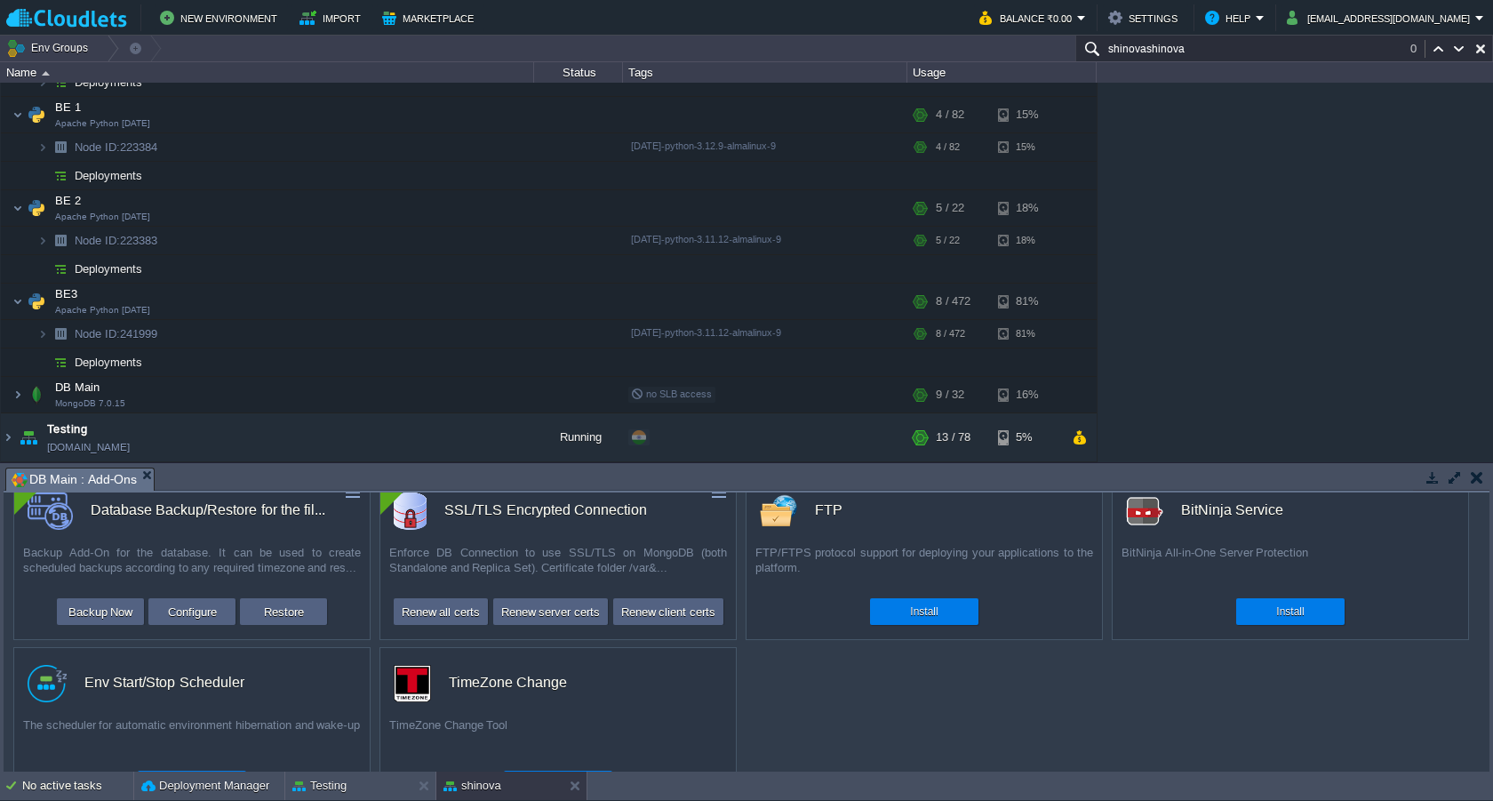
scroll to position [0, 0]
